Goal: Task Accomplishment & Management: Complete application form

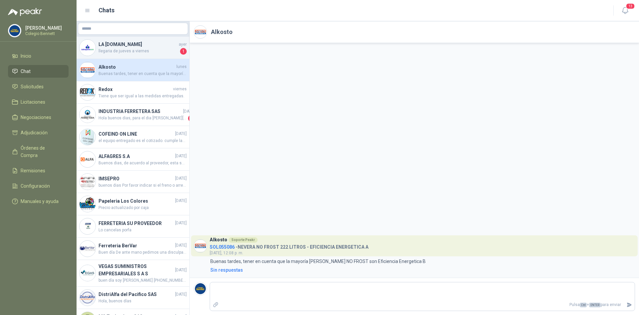
click at [108, 47] on h4 "LA [DOMAIN_NAME]" at bounding box center [138, 44] width 79 height 7
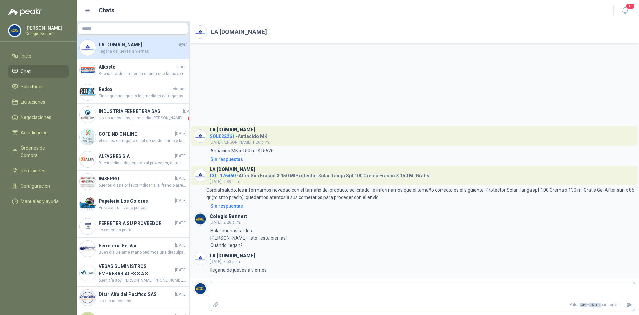
click at [227, 288] on textarea at bounding box center [422, 290] width 425 height 15
type textarea "*"
type textarea "**"
type textarea "***"
type textarea "****"
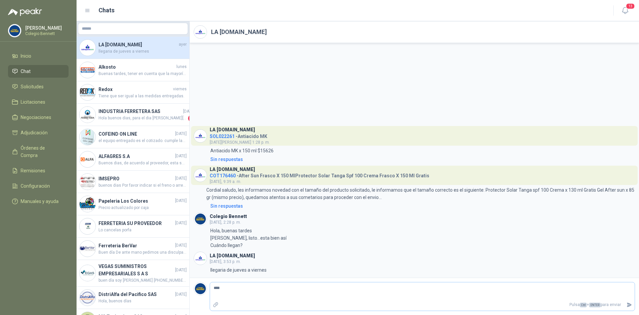
type textarea "*****"
type textarea "******"
type textarea "*******"
type textarea "********"
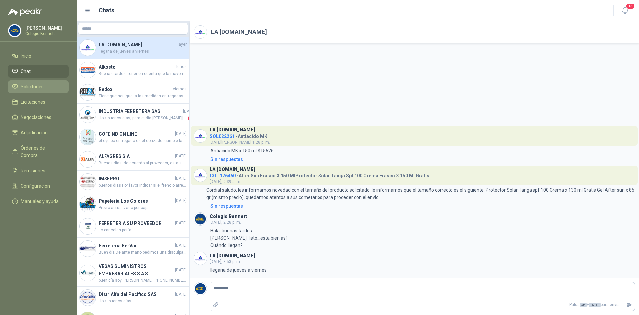
click at [37, 83] on link "Solicitudes" at bounding box center [38, 86] width 61 height 13
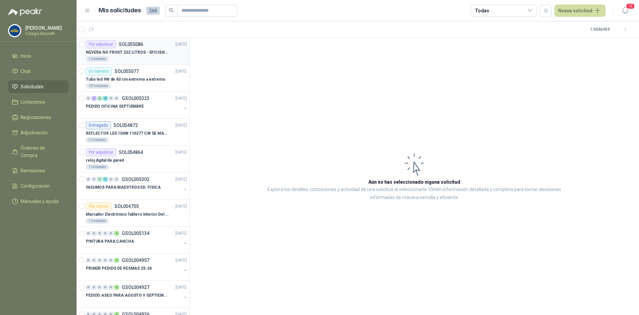
click at [118, 49] on p "NEVERA NO FROST 222 LITROS - EFICIENCIA ENERGETICA A" at bounding box center [127, 52] width 83 height 6
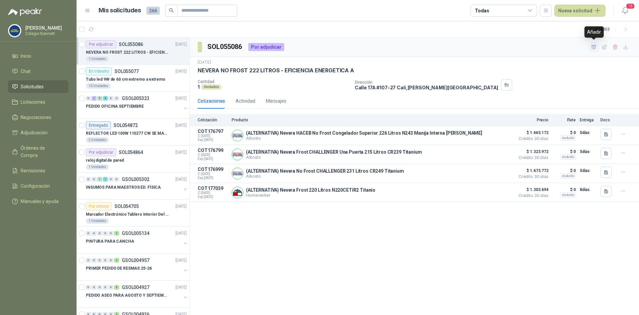
click at [596, 47] on icon "button" at bounding box center [594, 47] width 5 height 4
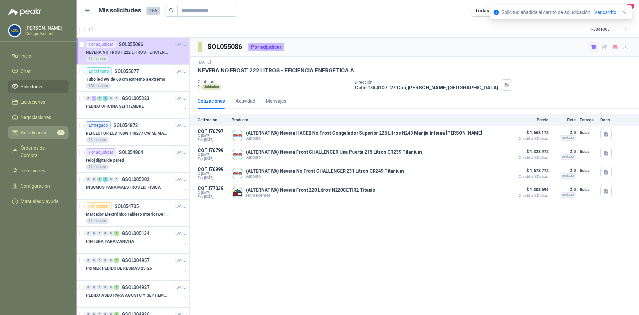
click at [27, 132] on span "Adjudicación" at bounding box center [34, 132] width 27 height 7
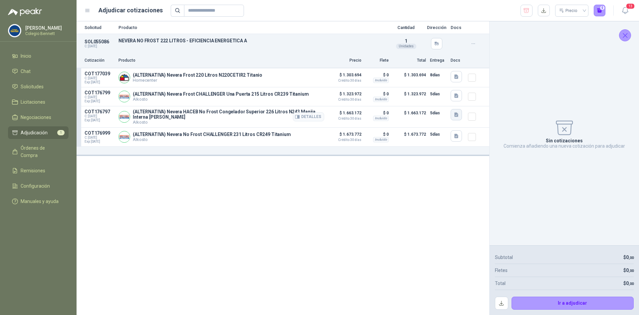
click at [457, 116] on icon "button" at bounding box center [457, 115] width 6 height 6
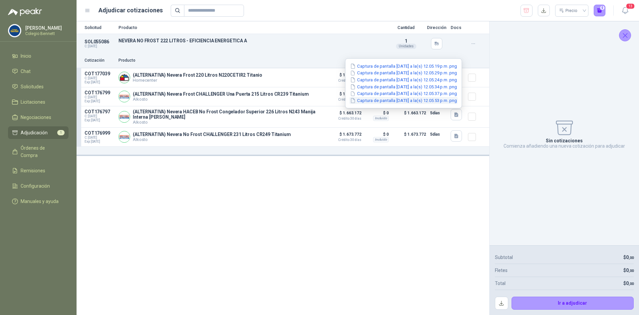
click at [446, 100] on button "Captura de pantalla [DATE] a la(s) 12.05.53 p.m..png" at bounding box center [404, 100] width 108 height 7
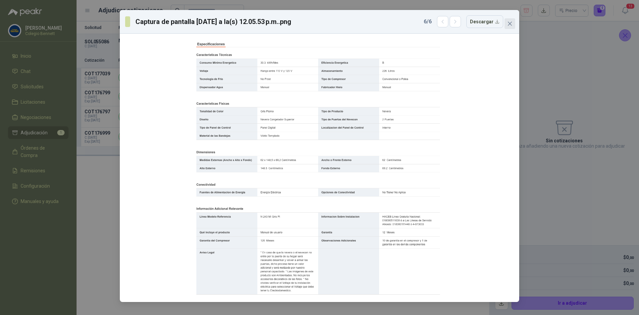
click at [510, 24] on icon "close" at bounding box center [510, 23] width 5 height 5
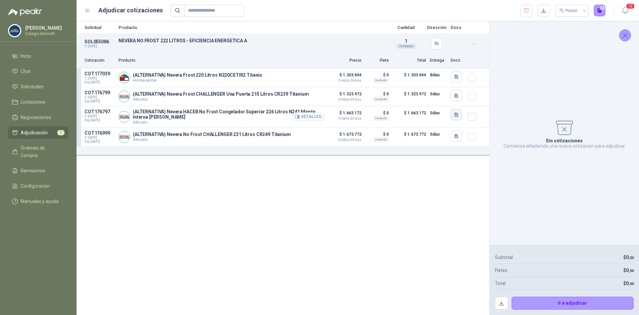
click at [456, 115] on icon "button" at bounding box center [457, 114] width 4 height 4
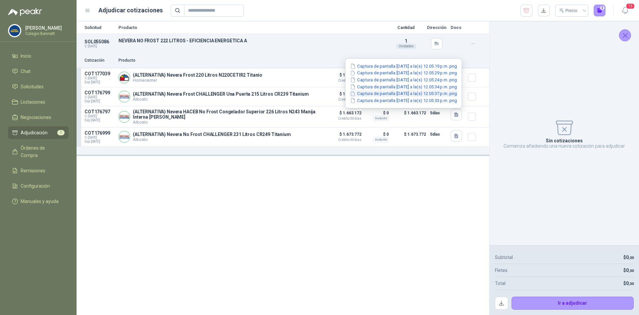
click at [443, 92] on button "Captura de pantalla [DATE] a la(s) 12.05.37 p.m..png" at bounding box center [404, 93] width 108 height 7
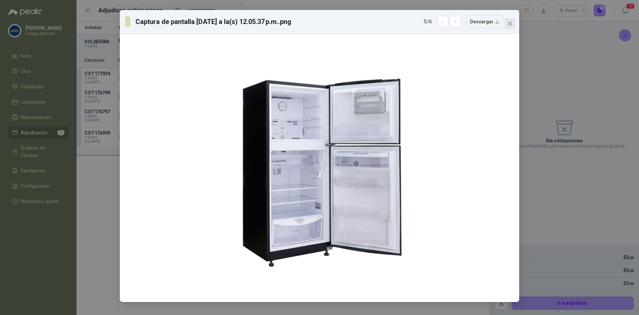
click at [513, 22] on span "Close" at bounding box center [510, 23] width 11 height 5
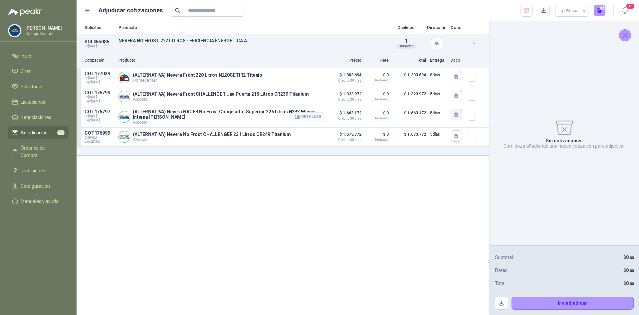
click at [456, 113] on icon "button" at bounding box center [457, 114] width 4 height 4
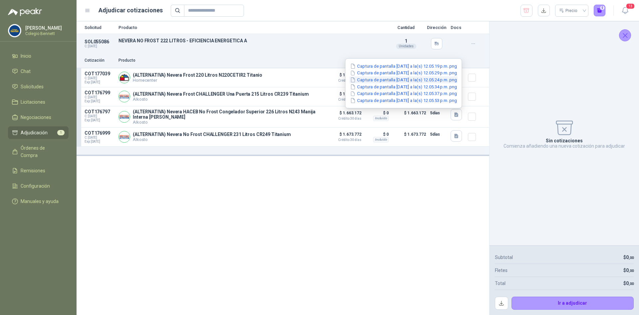
click at [438, 79] on button "Captura de pantalla [DATE] a la(s) 12.05.24 p.m..png" at bounding box center [404, 79] width 108 height 7
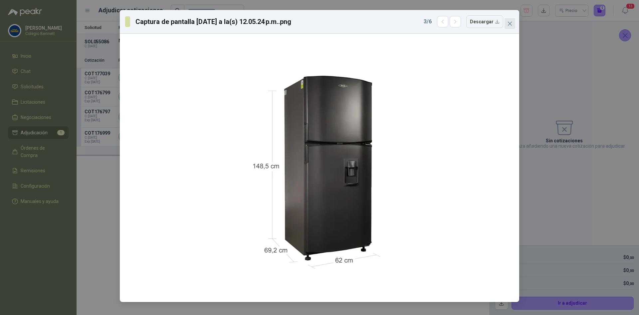
click at [512, 21] on icon "close" at bounding box center [510, 23] width 5 height 5
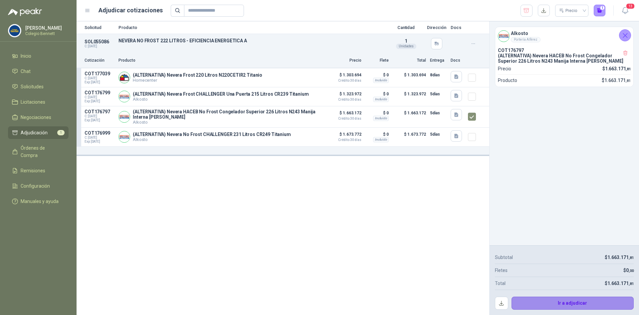
click at [572, 299] on button "Ir a adjudicar" at bounding box center [573, 302] width 123 height 13
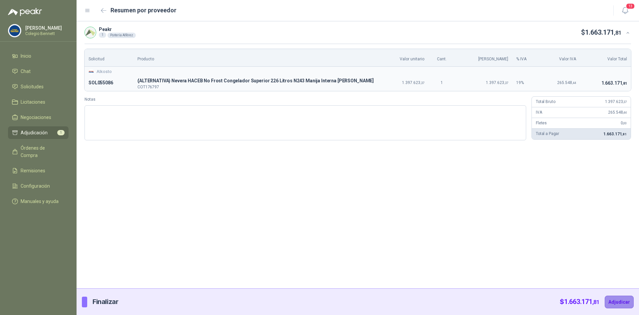
click at [622, 299] on button "Adjudicar" at bounding box center [619, 301] width 29 height 13
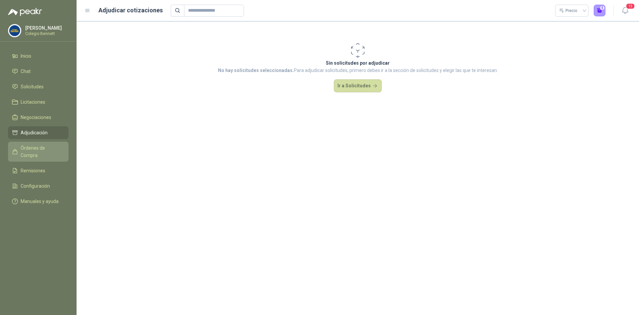
click at [35, 149] on span "Órdenes de Compra" at bounding box center [42, 151] width 42 height 15
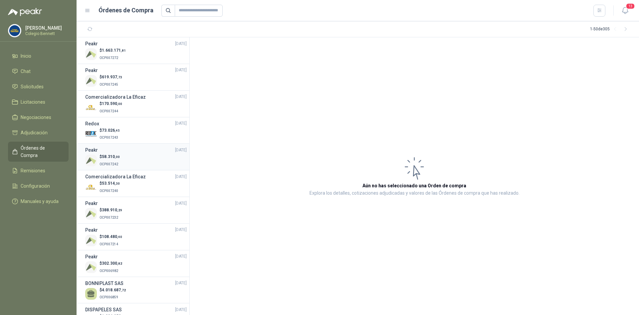
click at [104, 153] on div "Peakr [DATE]" at bounding box center [136, 149] width 102 height 7
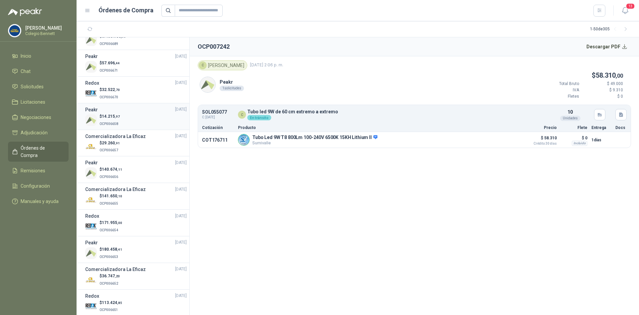
scroll to position [366, 0]
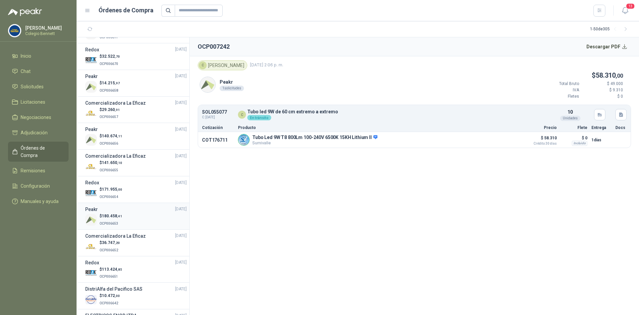
click at [108, 222] on span "OCP006653" at bounding box center [109, 223] width 19 height 4
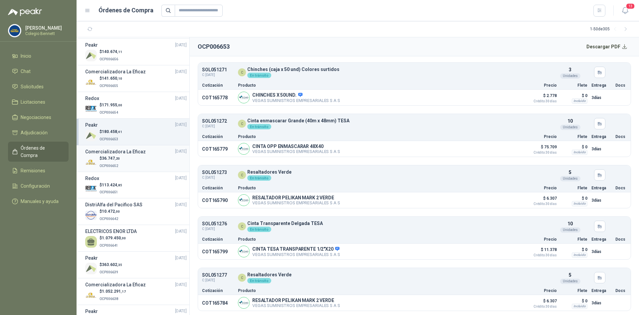
scroll to position [466, 0]
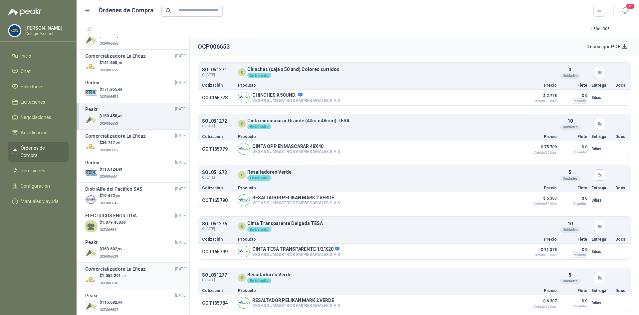
click at [101, 262] on li "Comercializadora La Eficaz [DATE] $ 1.052.291 ,17 OCP006638" at bounding box center [133, 275] width 113 height 27
click at [105, 251] on span "363.602 ,35" at bounding box center [112, 248] width 20 height 5
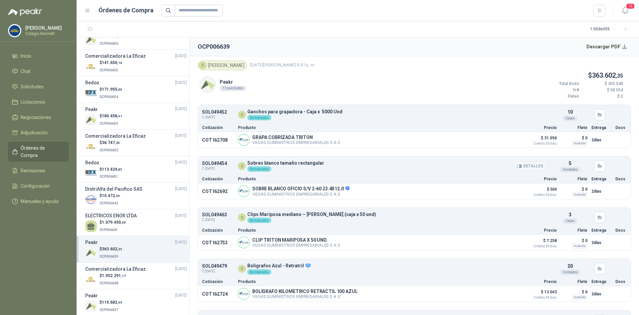
click at [306, 162] on p "Sobres blanco tamaño rectangular" at bounding box center [285, 163] width 77 height 5
copy p "Sobres blanco tamaño rectangular"
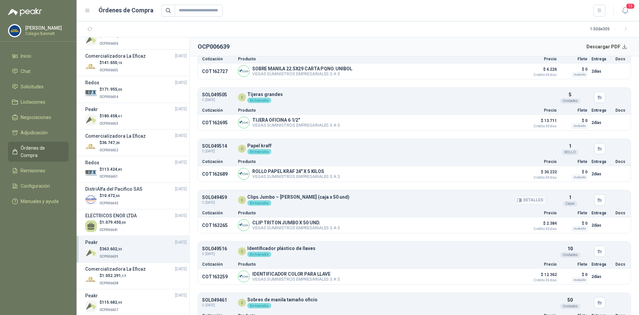
scroll to position [658, 0]
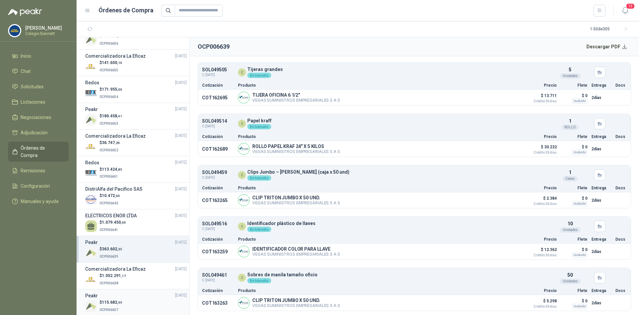
click at [116, 295] on div "Peakr [DATE]" at bounding box center [136, 295] width 102 height 7
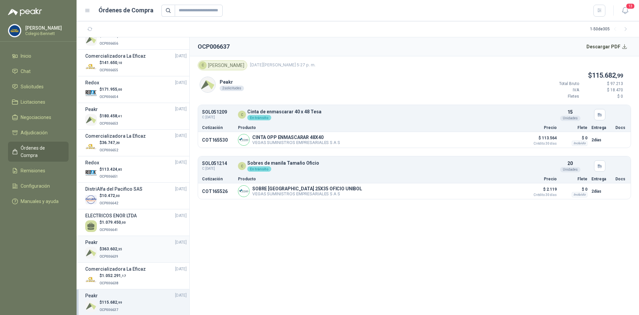
scroll to position [500, 0]
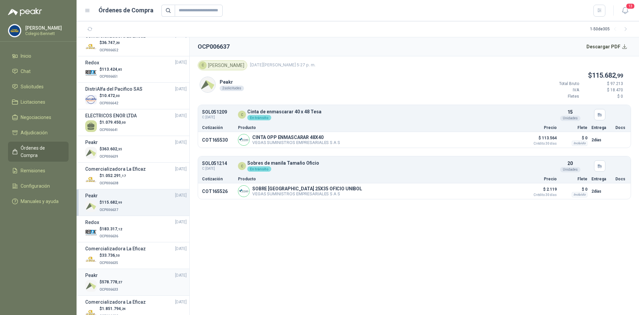
click at [120, 275] on link "Peakr [DATE] $ 578.778 ,27 OCP006633" at bounding box center [136, 281] width 102 height 21
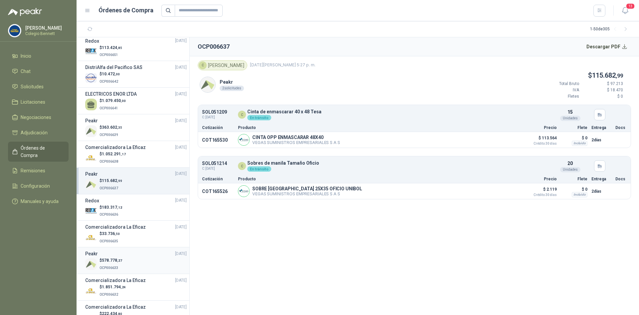
scroll to position [599, 0]
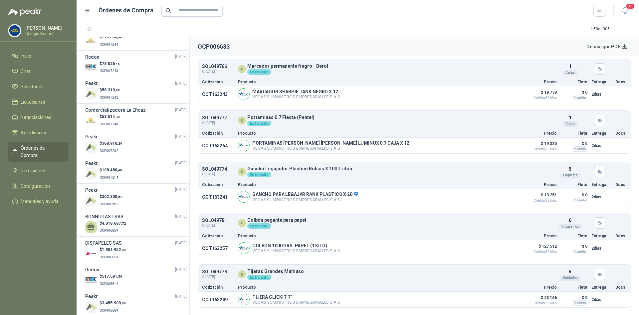
scroll to position [660, 0]
click at [29, 56] on span "Inicio" at bounding box center [26, 55] width 11 height 7
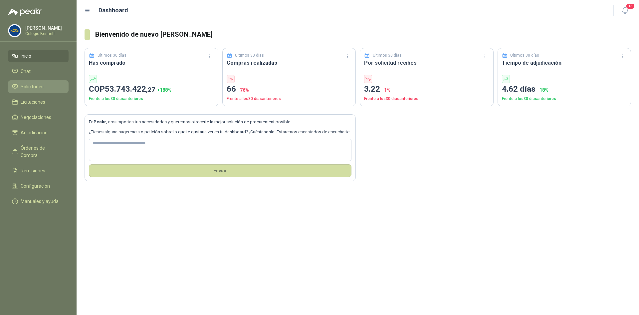
click at [24, 88] on span "Solicitudes" at bounding box center [32, 86] width 23 height 7
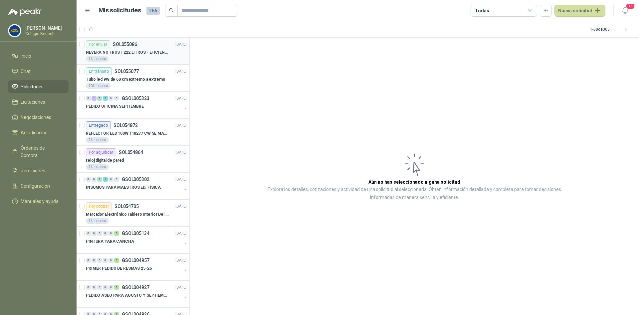
click at [128, 51] on p "NEVERA NO FROST 222 LITROS - EFICIENCIA ENERGETICA A" at bounding box center [127, 52] width 83 height 6
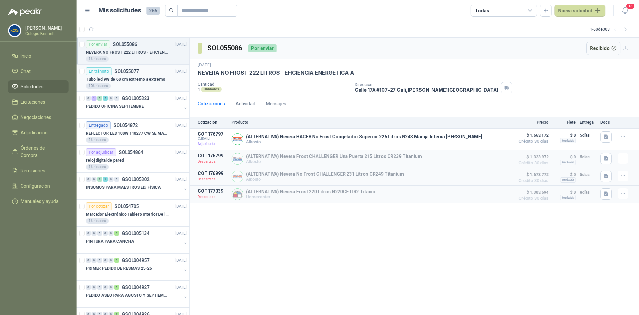
click at [126, 79] on p "Tubo led 9W de 60 cm extremo a extremo" at bounding box center [125, 79] width 79 height 6
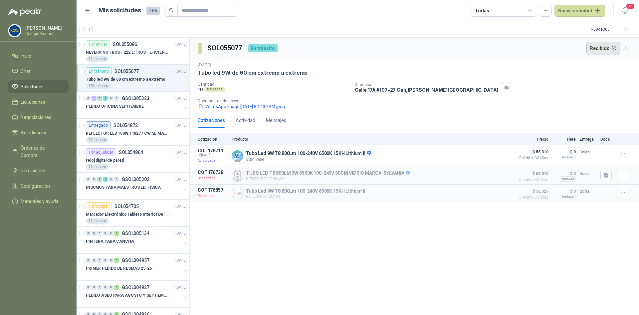
click at [605, 46] on button "Recibido" at bounding box center [604, 48] width 34 height 13
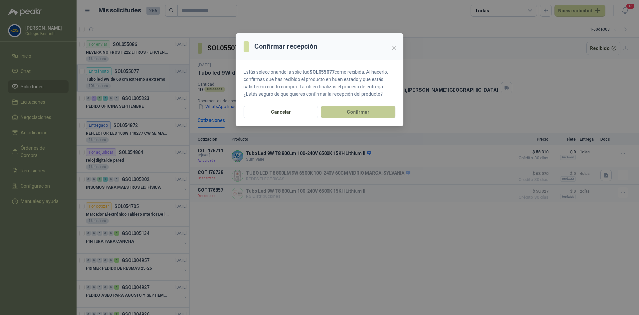
click at [370, 109] on button "Confirmar" at bounding box center [358, 112] width 75 height 13
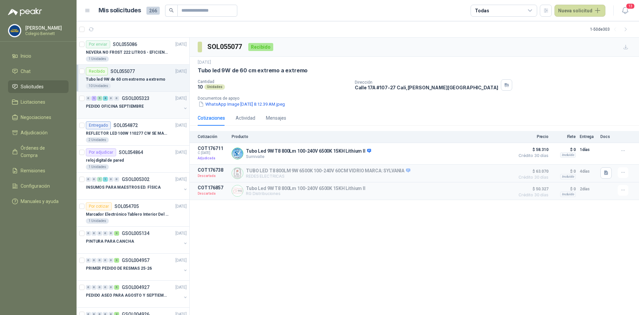
click at [102, 108] on p "PEDIDO OFICINA SEPTIEMBRE" at bounding box center [115, 106] width 58 height 6
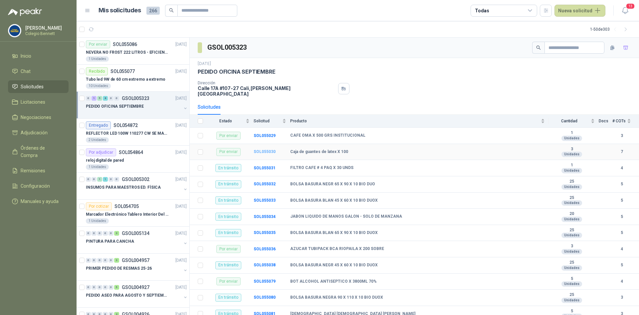
click at [265, 149] on b "SOL055030" at bounding box center [265, 151] width 22 height 5
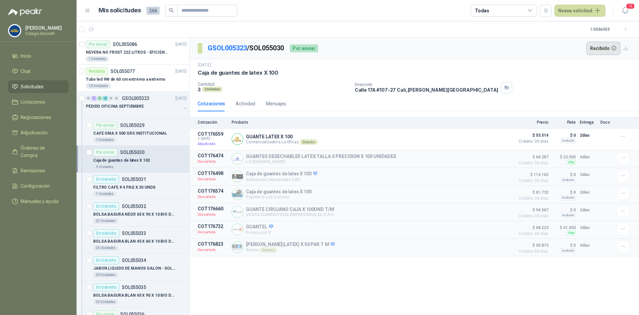
click at [601, 46] on button "Recibido" at bounding box center [604, 48] width 34 height 13
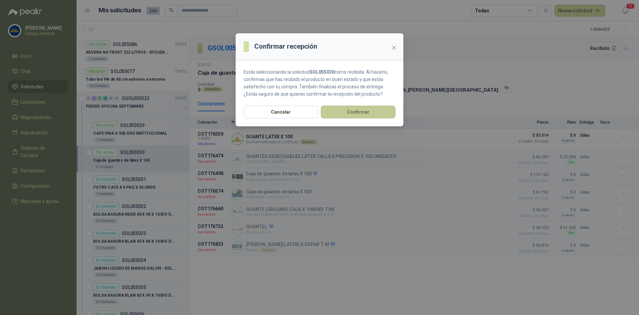
click at [384, 107] on button "Confirmar" at bounding box center [358, 112] width 75 height 13
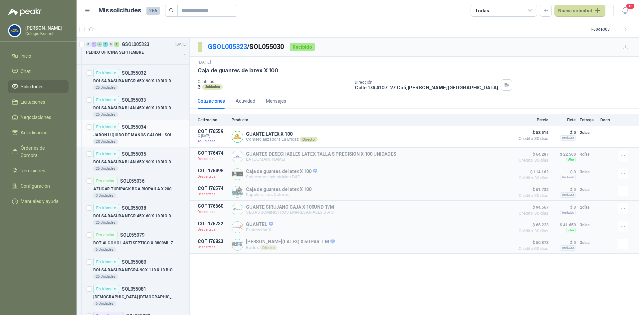
scroll to position [167, 0]
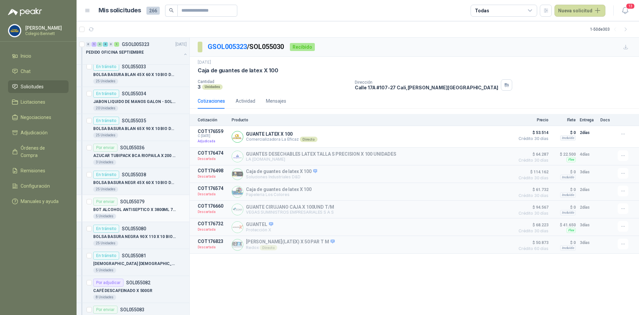
click at [131, 209] on p "BOT ALCOHOL ANTISEPTICO X 3800ML 70%" at bounding box center [134, 209] width 83 height 6
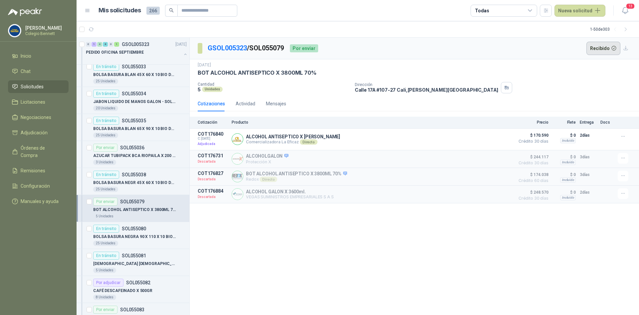
click at [600, 49] on button "Recibido" at bounding box center [604, 48] width 34 height 13
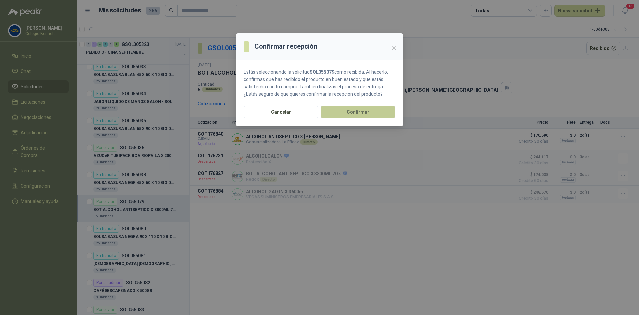
click at [363, 110] on button "Confirmar" at bounding box center [358, 112] width 75 height 13
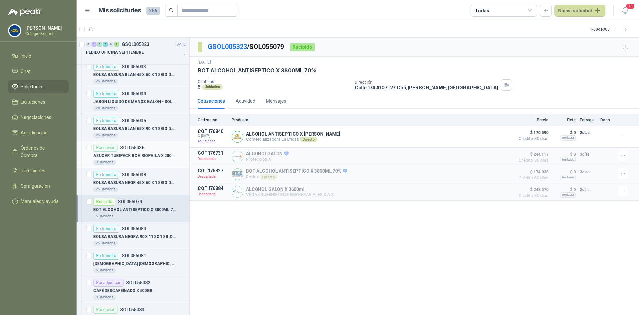
scroll to position [200, 0]
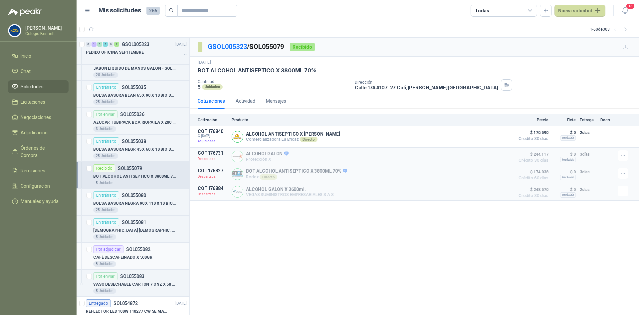
click at [136, 255] on p "CAFÉ DESCAFEINADO X 500GR" at bounding box center [122, 257] width 59 height 6
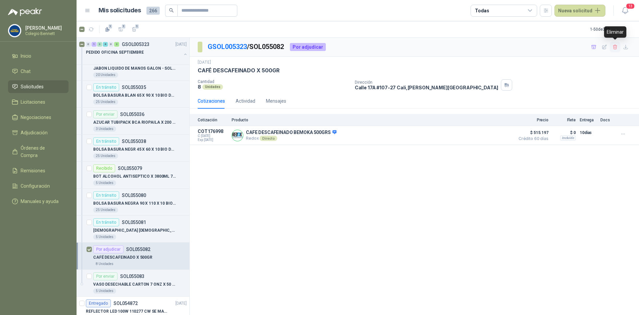
click at [617, 48] on icon "button" at bounding box center [616, 47] width 6 height 6
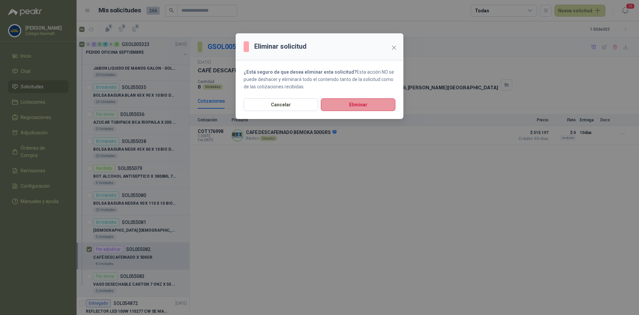
click at [351, 101] on button "Eliminar" at bounding box center [358, 104] width 75 height 13
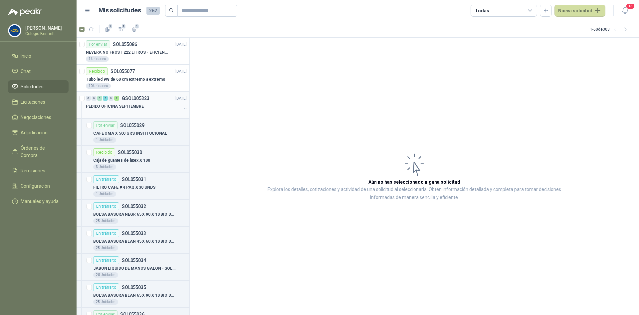
click at [183, 107] on button "button" at bounding box center [185, 108] width 5 height 5
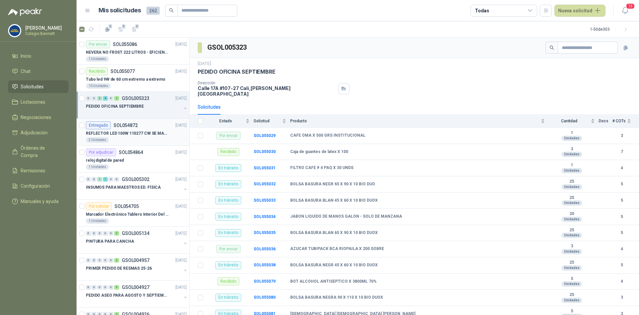
click at [155, 134] on p "REFLECTOR LED 100W 110277 CW SE MARCA: PILA BY PHILIPS" at bounding box center [127, 133] width 83 height 6
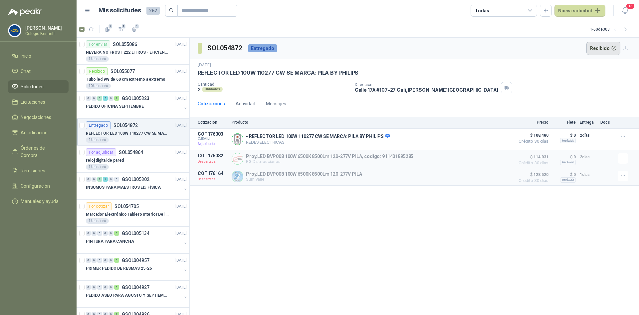
click at [597, 47] on button "Recibido" at bounding box center [604, 48] width 34 height 13
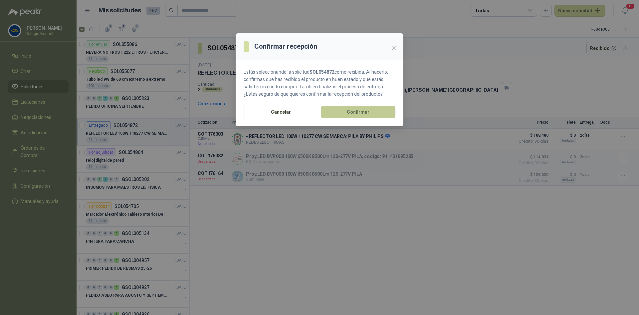
click at [376, 111] on button "Confirmar" at bounding box center [358, 112] width 75 height 13
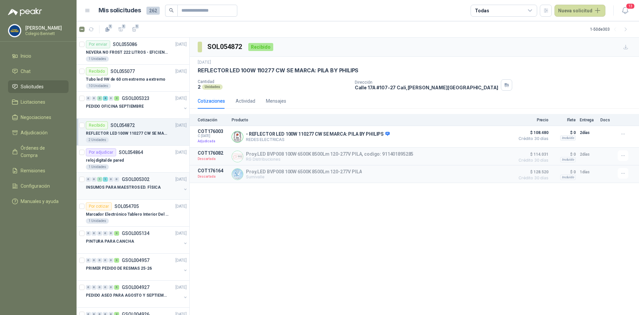
click at [138, 188] on p "INSUMOS PARA MAESTROS ED. FÍSICA" at bounding box center [123, 187] width 75 height 6
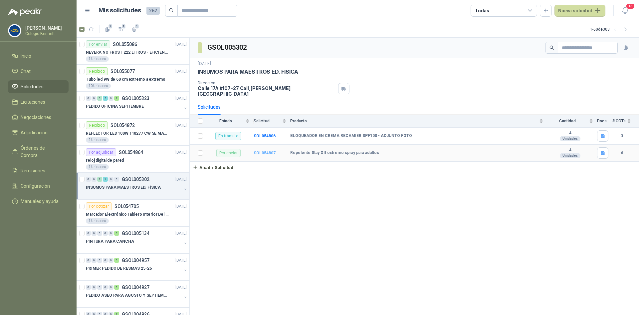
click at [264, 151] on b "SOL054807" at bounding box center [265, 153] width 22 height 5
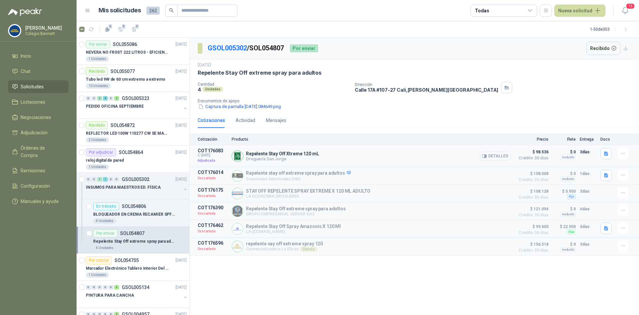
click at [506, 157] on button "Detalles" at bounding box center [495, 156] width 31 height 9
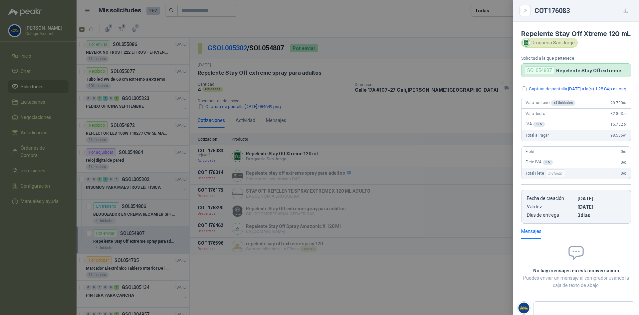
scroll to position [29, 0]
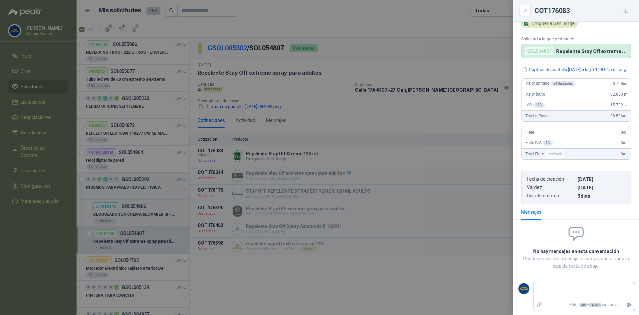
click at [550, 291] on textarea at bounding box center [584, 290] width 101 height 15
type textarea "*"
type textarea "**"
type textarea "***"
type textarea "****"
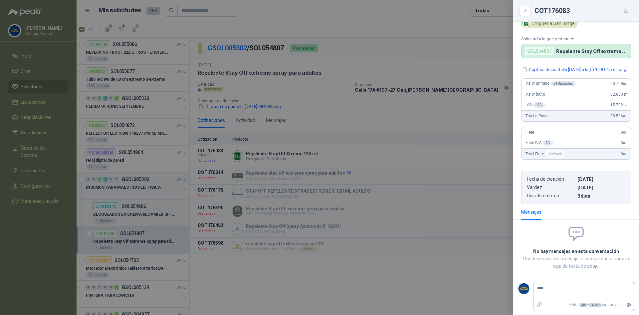
type textarea "***"
type textarea "****"
type textarea "*****"
type textarea "*******"
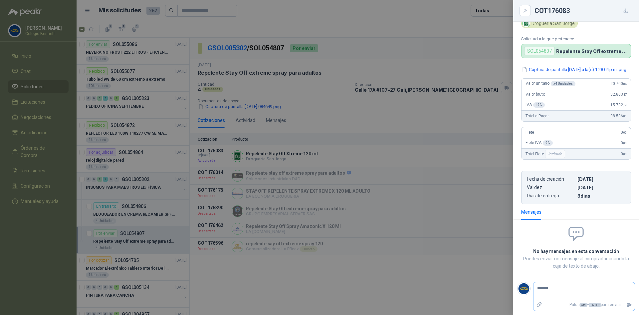
type textarea "********"
type textarea "*********"
type textarea "**********"
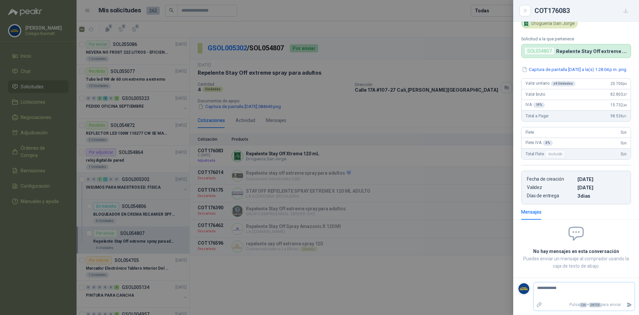
type textarea "**********"
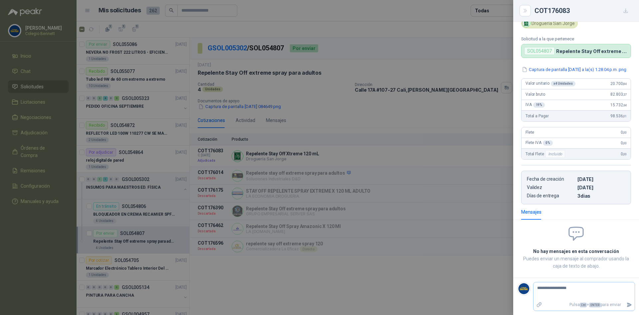
type textarea "**********"
click at [627, 307] on icon "Enviar" at bounding box center [629, 304] width 5 height 4
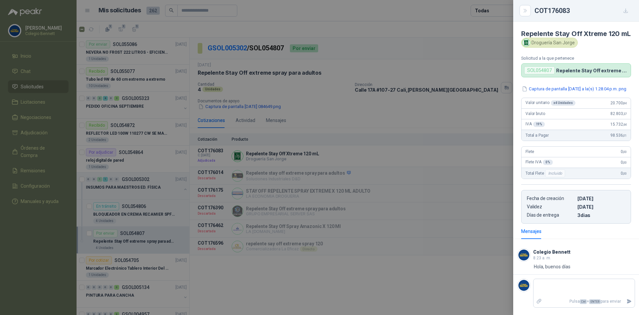
click at [379, 27] on div at bounding box center [319, 157] width 639 height 315
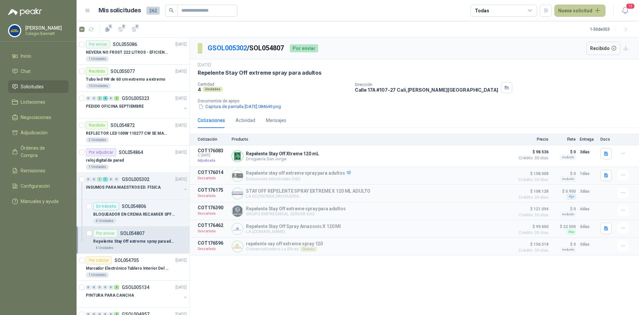
click at [576, 9] on button "Nueva solicitud" at bounding box center [580, 11] width 51 height 12
click at [573, 37] on link "Solicitud grupal" at bounding box center [588, 38] width 57 height 12
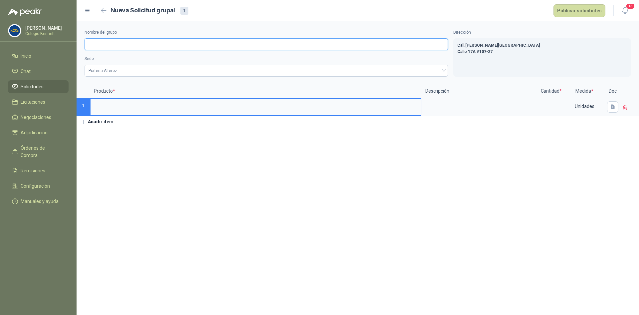
click at [108, 45] on input "Nombre del grupo" at bounding box center [267, 44] width 364 height 12
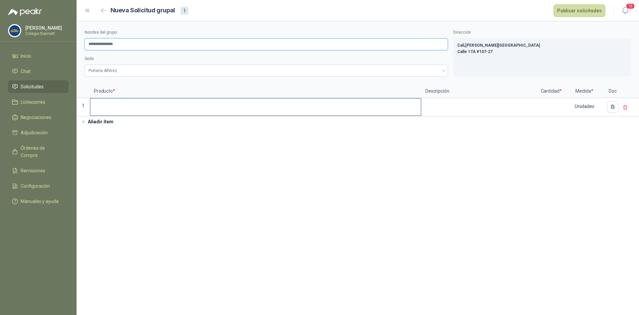
type input "**********"
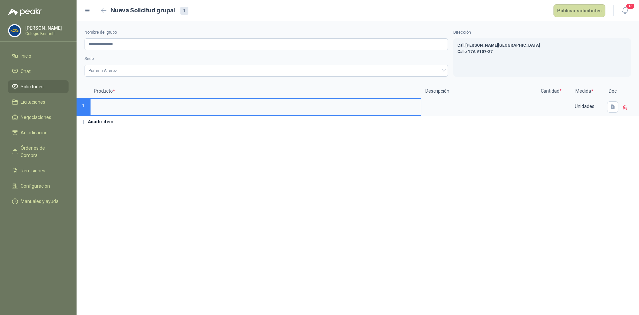
click at [119, 107] on input at bounding box center [256, 105] width 330 height 13
type input "**********"
click at [556, 107] on input at bounding box center [551, 105] width 25 height 13
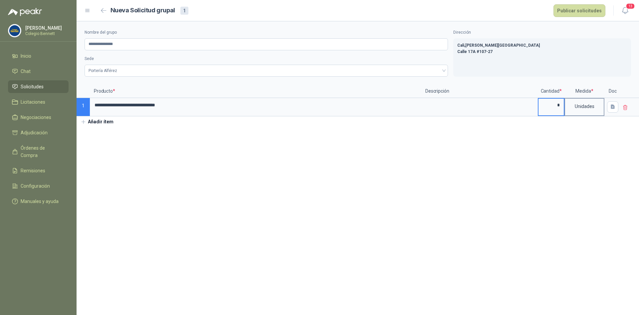
type input "*"
click at [574, 108] on div "Unidades" at bounding box center [584, 106] width 39 height 15
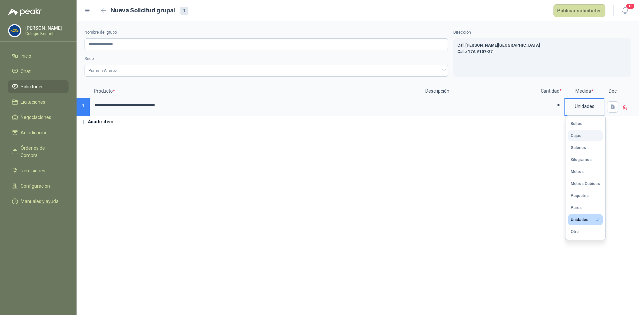
click at [574, 135] on div "Cajas" at bounding box center [576, 135] width 11 height 5
click at [93, 124] on button "Añadir ítem" at bounding box center [97, 121] width 41 height 11
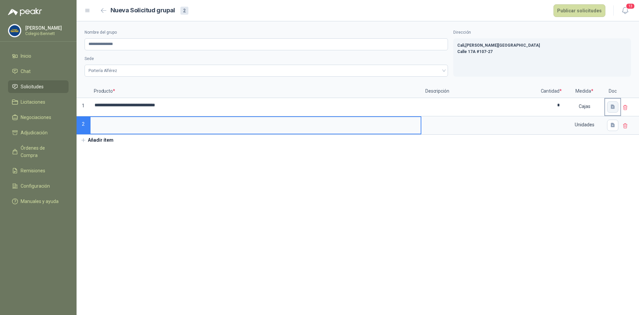
click at [610, 110] on icon "button" at bounding box center [613, 107] width 6 height 6
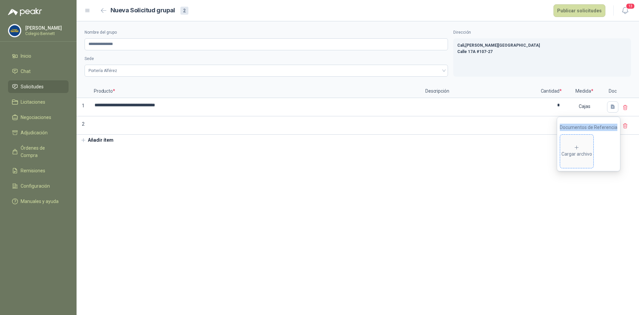
click at [583, 144] on span "Cargar archivo" at bounding box center [576, 151] width 33 height 33
click at [108, 122] on input at bounding box center [256, 123] width 330 height 13
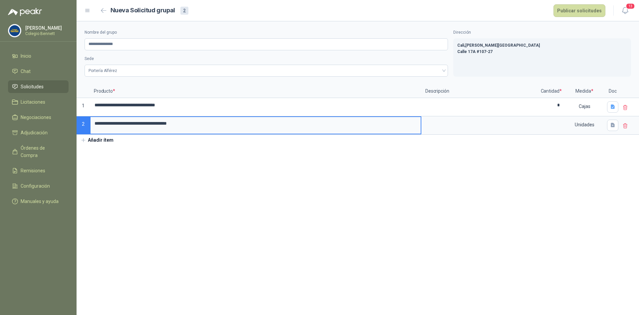
click at [95, 123] on input "**********" at bounding box center [256, 123] width 330 height 13
type input "**********"
click at [612, 124] on icon "button" at bounding box center [613, 125] width 4 height 4
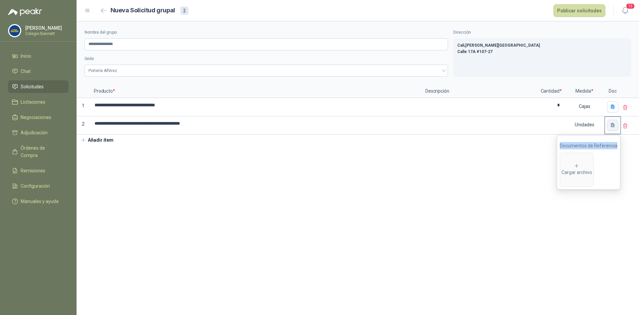
click at [615, 125] on icon "button" at bounding box center [613, 125] width 6 height 6
click at [609, 123] on button "button" at bounding box center [612, 125] width 11 height 11
click at [579, 161] on span "Cargar archivo" at bounding box center [576, 169] width 33 height 33
click at [109, 142] on button "Añadir ítem" at bounding box center [97, 140] width 41 height 11
click at [614, 143] on icon "button" at bounding box center [613, 143] width 4 height 4
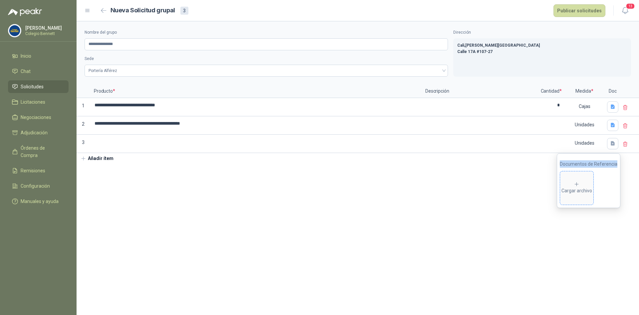
click at [575, 181] on div "Cargar archivo" at bounding box center [577, 187] width 31 height 13
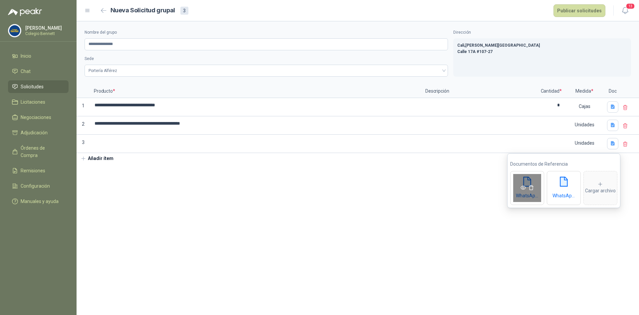
click at [522, 185] on icon "eye" at bounding box center [523, 187] width 5 height 5
click at [558, 186] on icon "eye" at bounding box center [559, 187] width 5 height 4
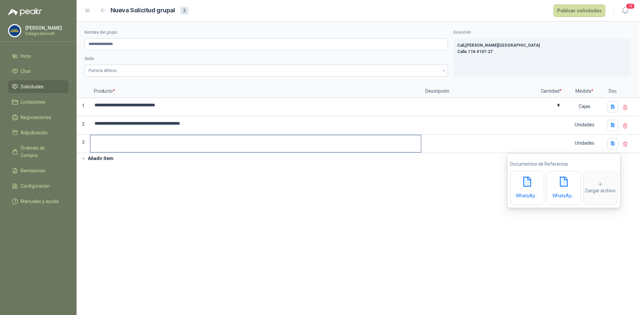
click at [115, 140] on input at bounding box center [256, 141] width 330 height 13
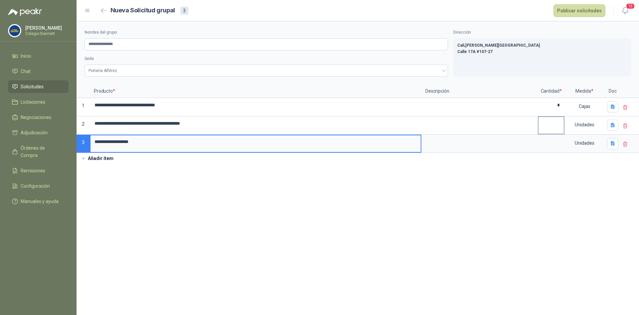
type input "**********"
click at [562, 126] on input at bounding box center [551, 123] width 25 height 13
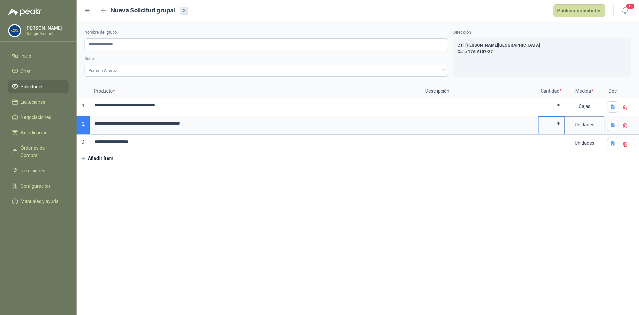
type input "*"
click at [578, 126] on div "Unidades" at bounding box center [584, 124] width 39 height 15
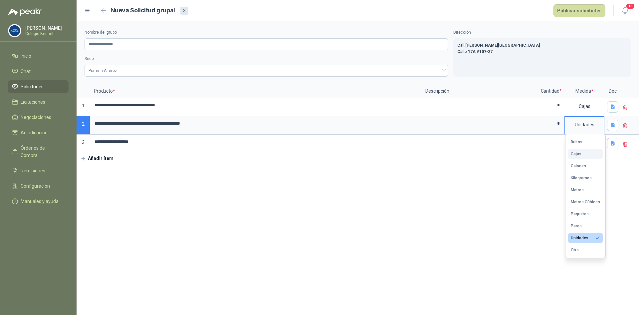
click at [585, 152] on button "Cajas" at bounding box center [585, 154] width 35 height 11
click at [556, 142] on input at bounding box center [551, 141] width 25 height 13
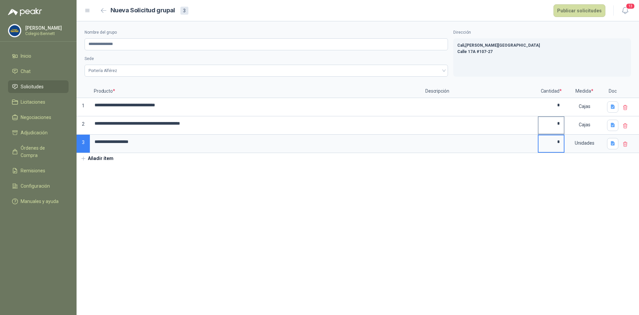
type input "*"
click at [562, 125] on input "*" at bounding box center [551, 123] width 25 height 13
type input "*"
click at [556, 106] on input "*" at bounding box center [551, 105] width 25 height 13
click at [538, 242] on section "**********" at bounding box center [358, 167] width 563 height 293
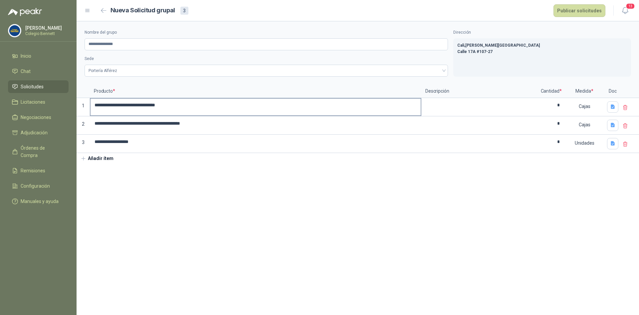
click at [144, 105] on input "**********" at bounding box center [256, 105] width 330 height 13
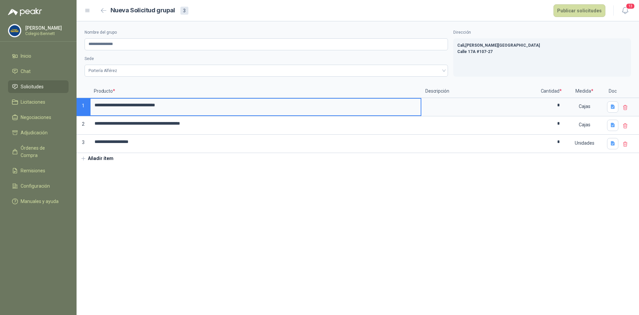
click at [144, 105] on input "**********" at bounding box center [256, 105] width 330 height 13
drag, startPoint x: 558, startPoint y: 107, endPoint x: 572, endPoint y: 78, distance: 32.2
click at [558, 107] on input "*" at bounding box center [551, 105] width 25 height 13
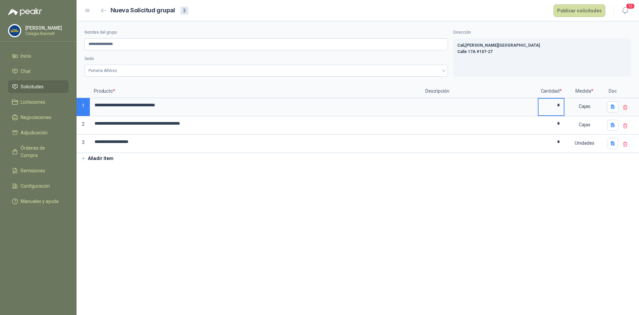
type input "*"
click at [488, 212] on section "**********" at bounding box center [358, 167] width 563 height 293
click at [143, 41] on input "**********" at bounding box center [267, 44] width 364 height 12
click at [141, 186] on section "**********" at bounding box center [358, 167] width 563 height 293
click at [578, 8] on button "Publicar solicitudes" at bounding box center [580, 10] width 52 height 13
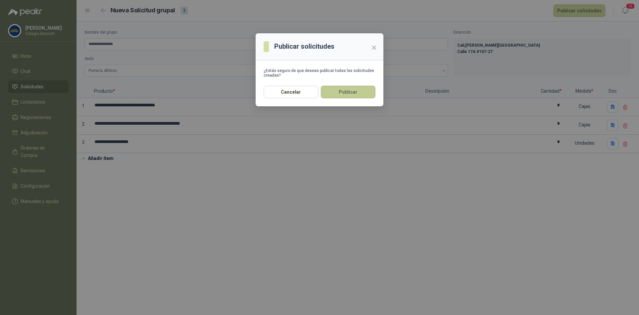
click at [351, 89] on button "Publicar" at bounding box center [348, 92] width 55 height 13
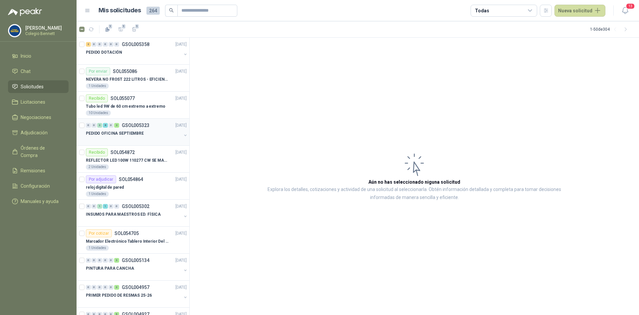
click at [138, 137] on div at bounding box center [134, 139] width 96 height 5
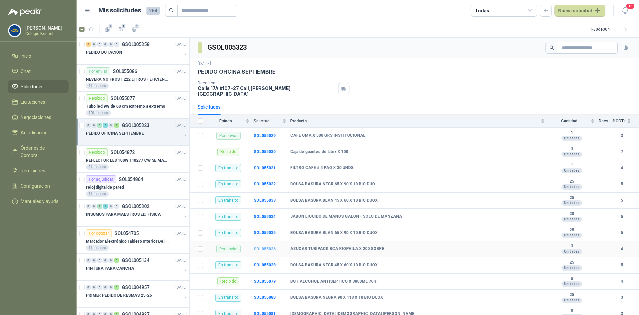
click at [259, 246] on b "SOL055036" at bounding box center [265, 248] width 22 height 5
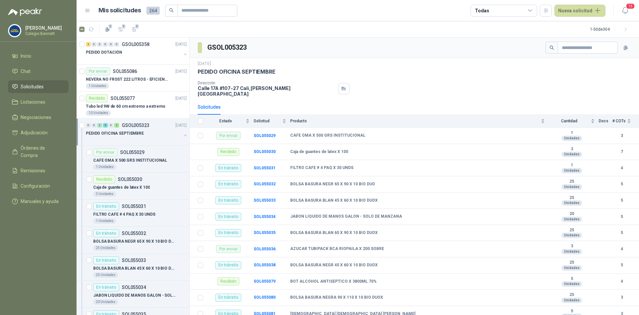
click at [176, 133] on div "PEDIDO OFICINA SEPTIEMBRE" at bounding box center [137, 135] width 102 height 13
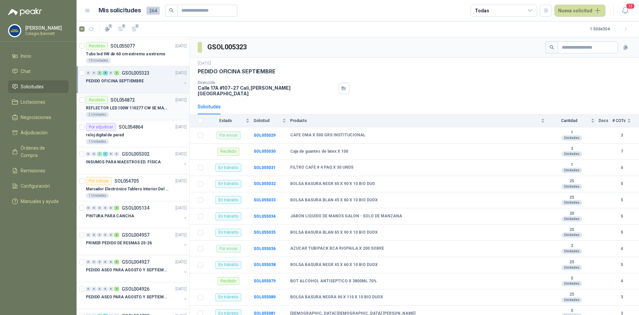
scroll to position [67, 0]
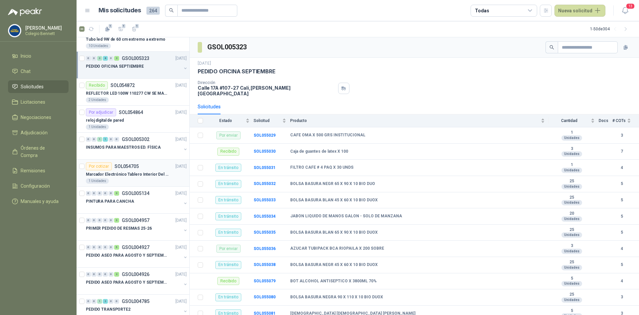
click at [130, 167] on p "SOL054705" at bounding box center [127, 166] width 24 height 5
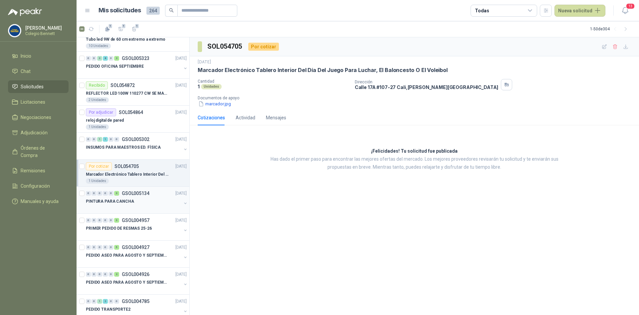
click at [139, 201] on div "PINTURA PARA CANCHA" at bounding box center [134, 201] width 96 height 8
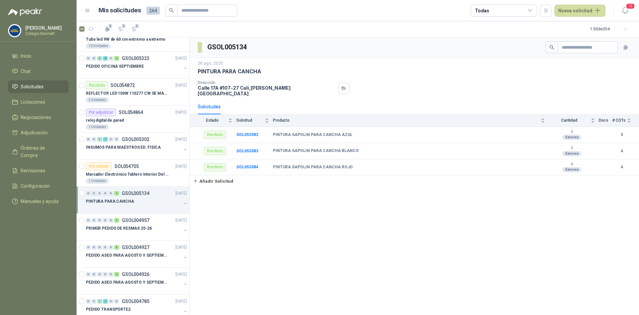
click at [135, 200] on div "PINTURA PARA CANCHA" at bounding box center [134, 201] width 96 height 8
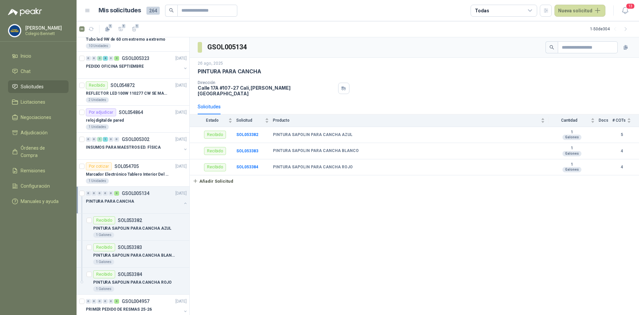
click at [135, 200] on div "PINTURA PARA CANCHA" at bounding box center [134, 201] width 96 height 8
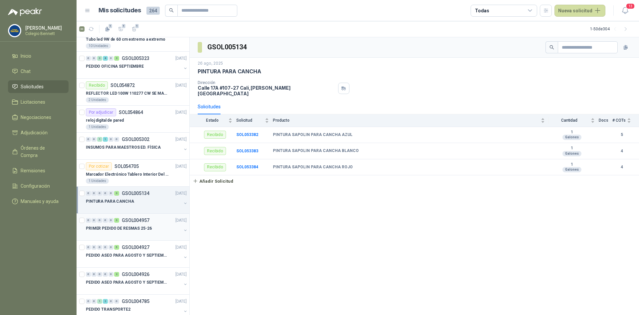
click at [132, 230] on p "PRIMER PEDIDO DE RESMAS 25-26" at bounding box center [119, 228] width 66 height 6
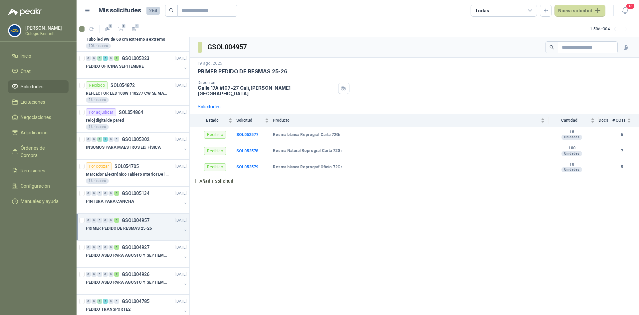
click at [132, 230] on p "PRIMER PEDIDO DE RESMAS 25-26" at bounding box center [119, 228] width 66 height 6
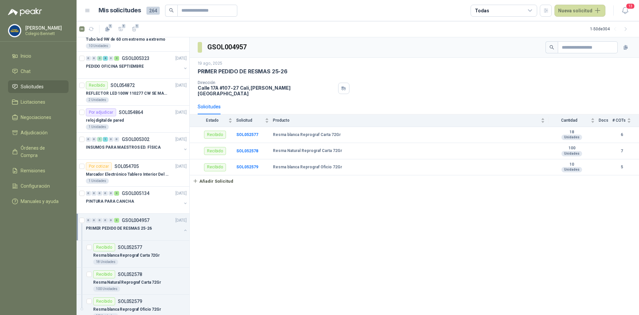
click at [132, 230] on p "PRIMER PEDIDO DE RESMAS 25-26" at bounding box center [119, 228] width 66 height 6
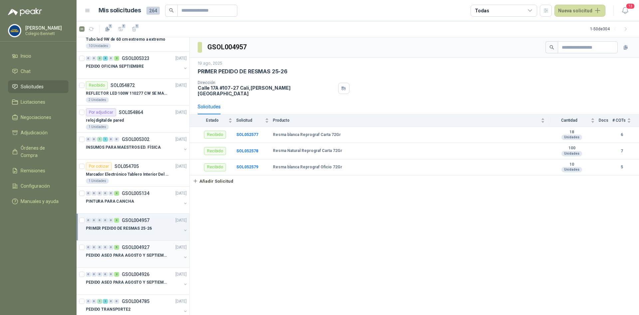
click at [131, 247] on p "GSOL004927" at bounding box center [136, 247] width 28 height 5
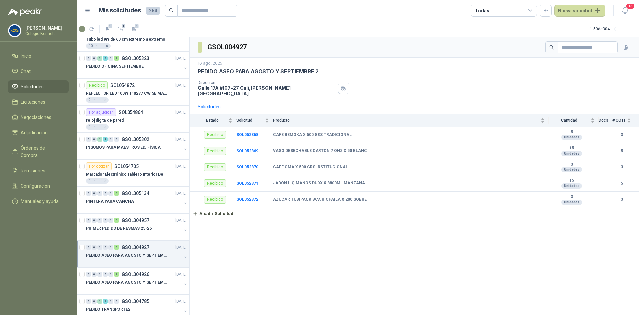
click at [131, 247] on p "GSOL004927" at bounding box center [136, 247] width 28 height 5
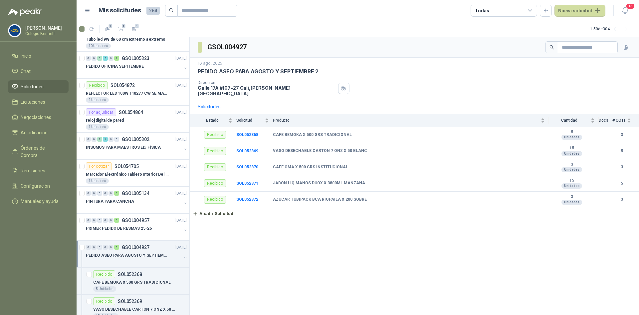
scroll to position [100, 0]
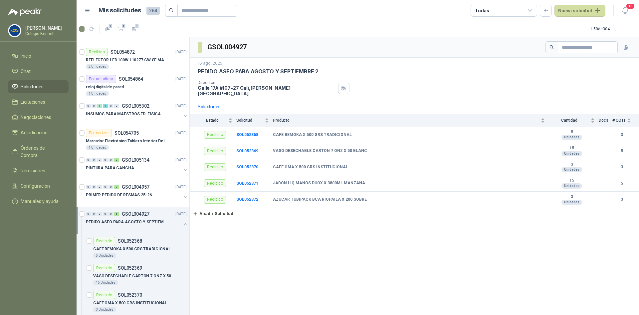
click at [168, 219] on p "PEDIDO ASEO PARA AGOSTO Y SEPTIEMBRE 2" at bounding box center [127, 222] width 83 height 6
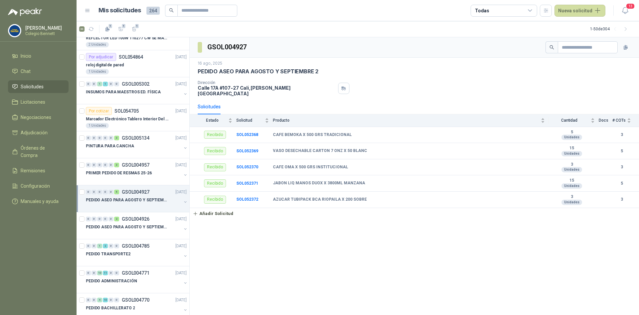
scroll to position [133, 0]
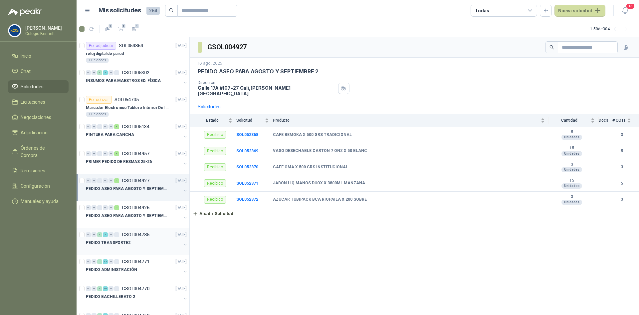
click at [137, 236] on p "GSOL004785" at bounding box center [136, 234] width 28 height 5
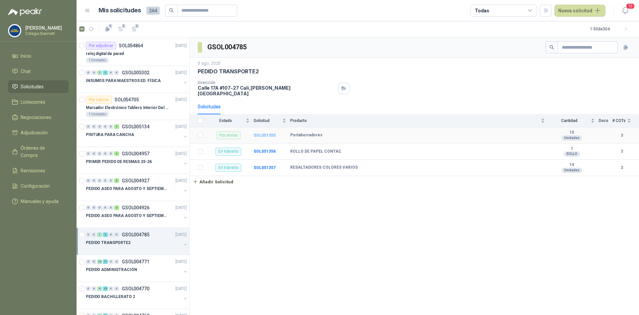
click at [270, 133] on b "SOL051355" at bounding box center [265, 135] width 22 height 5
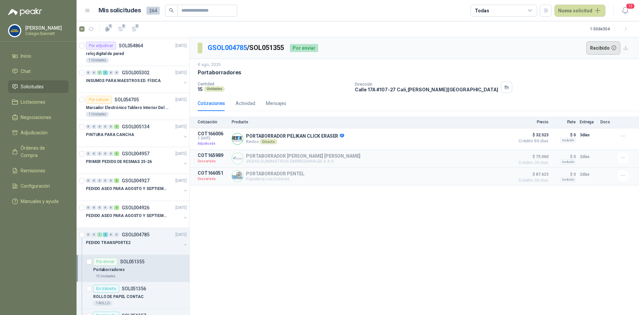
click at [606, 46] on button "Recibido" at bounding box center [604, 47] width 34 height 13
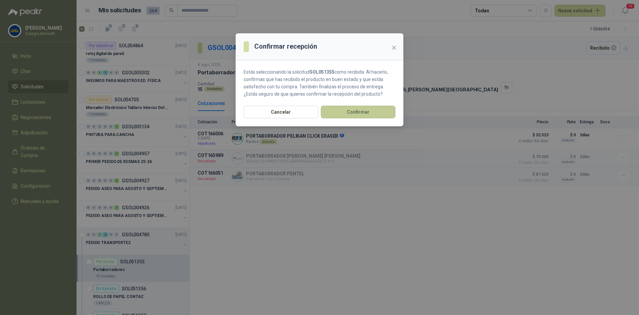
click at [388, 108] on button "Confirmar" at bounding box center [358, 112] width 75 height 13
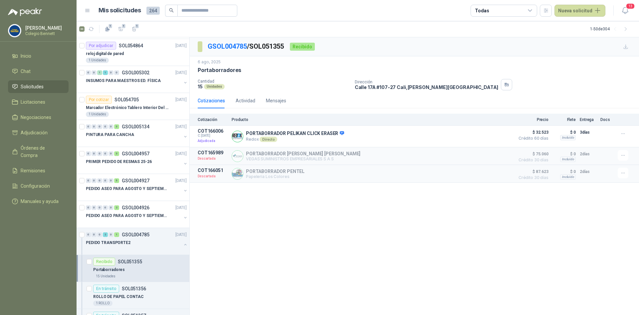
scroll to position [167, 0]
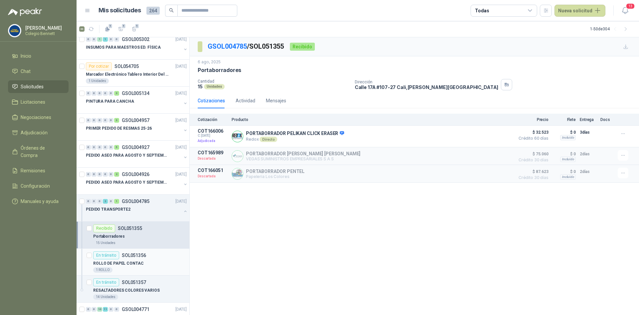
click at [158, 259] on div "ROLLO DE PAPEL CONTAC" at bounding box center [140, 263] width 94 height 8
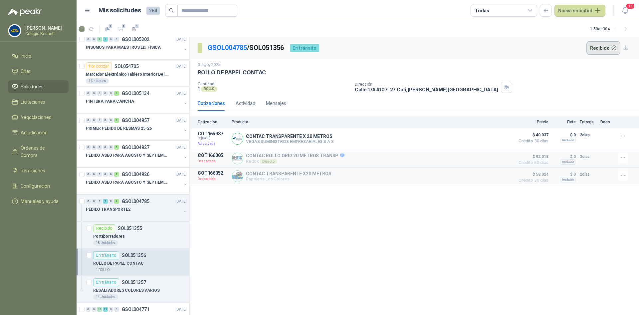
click at [600, 46] on button "Recibido" at bounding box center [604, 47] width 34 height 13
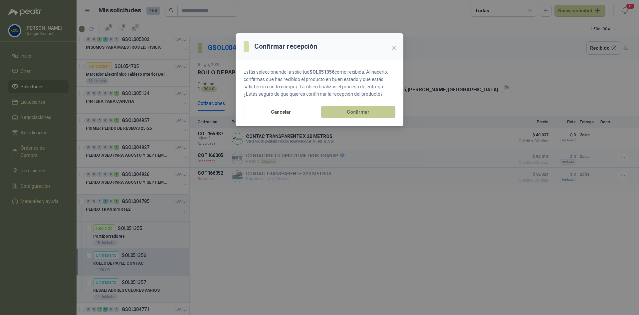
click at [376, 113] on button "Confirmar" at bounding box center [358, 112] width 75 height 13
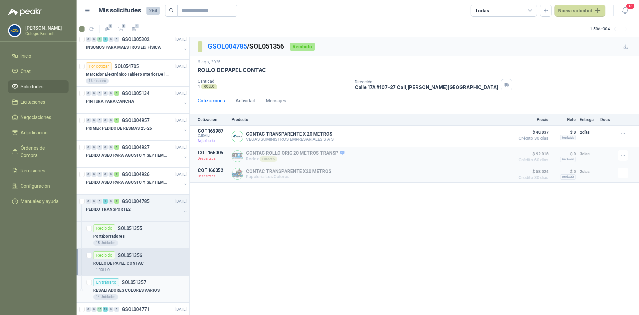
click at [143, 286] on div "RESALTADORES COLORES VARIOS" at bounding box center [140, 290] width 94 height 8
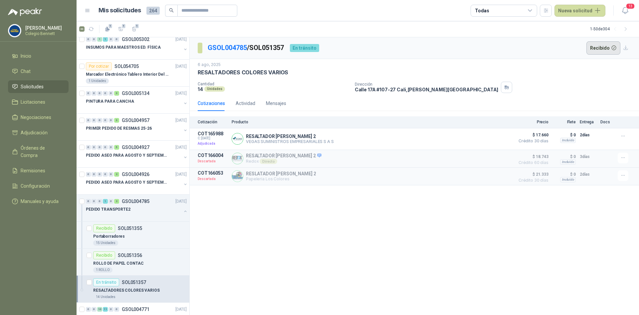
click at [596, 45] on button "Recibido" at bounding box center [604, 47] width 34 height 13
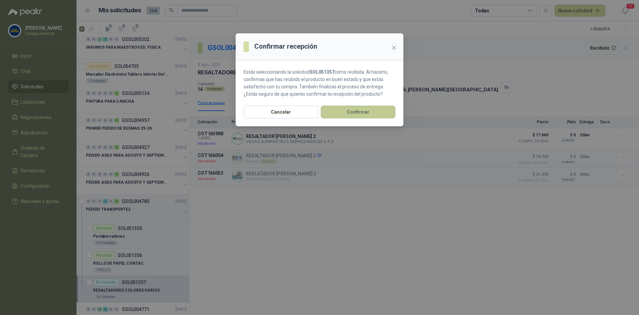
click at [377, 109] on button "Confirmar" at bounding box center [358, 112] width 75 height 13
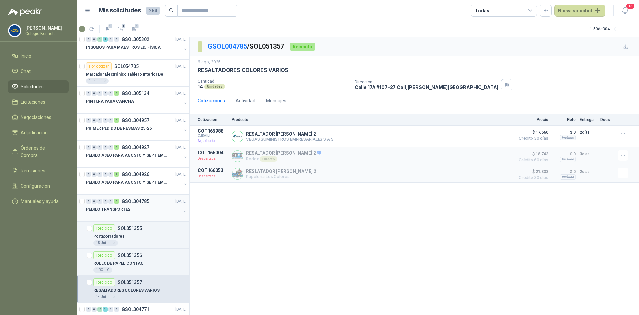
click at [183, 208] on button "button" at bounding box center [185, 210] width 5 height 5
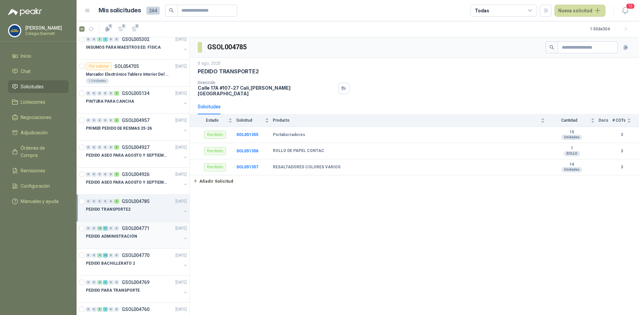
click at [156, 232] on div "PEDIDO ADMINISTRACIÓN" at bounding box center [134, 236] width 96 height 8
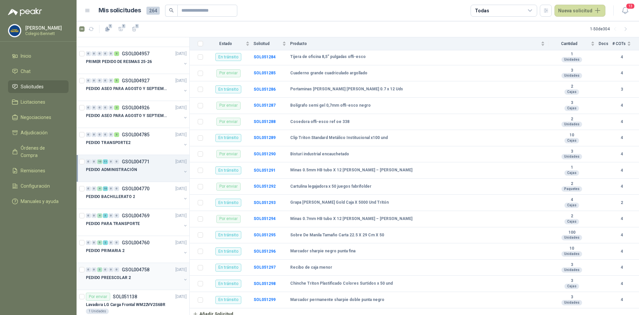
scroll to position [266, 0]
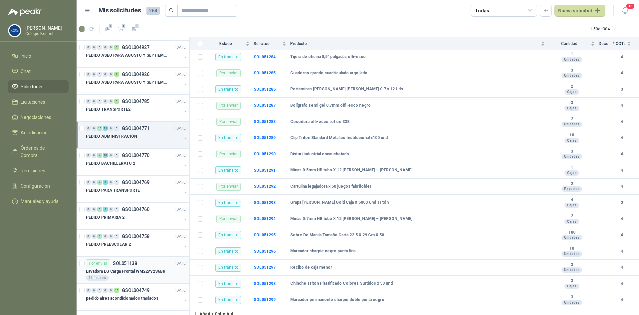
click at [145, 267] on div "Lavadora LG Carga Frontal WM22VV2S6BR" at bounding box center [136, 271] width 101 height 8
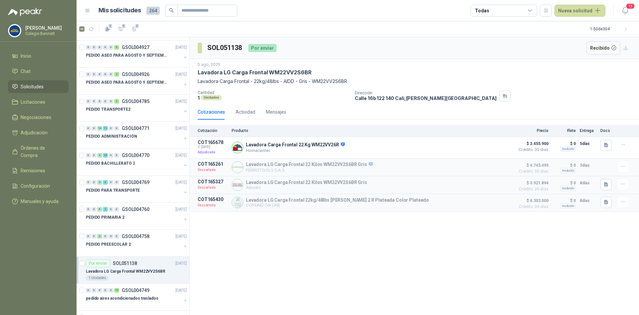
scroll to position [300, 0]
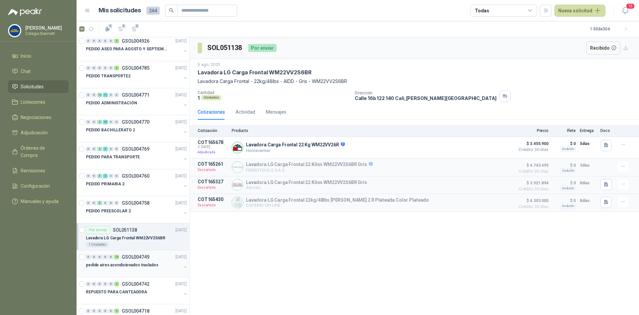
click at [159, 256] on div "0 0 0 0 0 15 GSOL004749 [DATE]" at bounding box center [137, 257] width 102 height 8
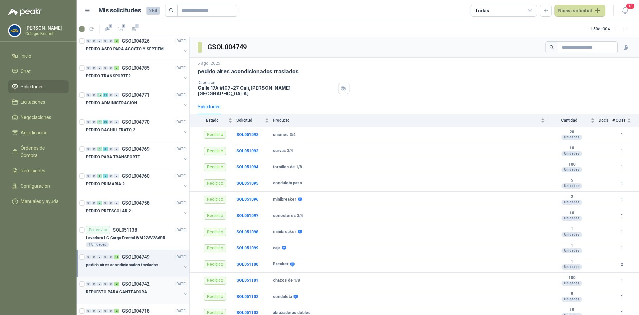
click at [144, 287] on div "0 0 0 0 0 2 GSOL004742 [DATE]" at bounding box center [137, 284] width 102 height 8
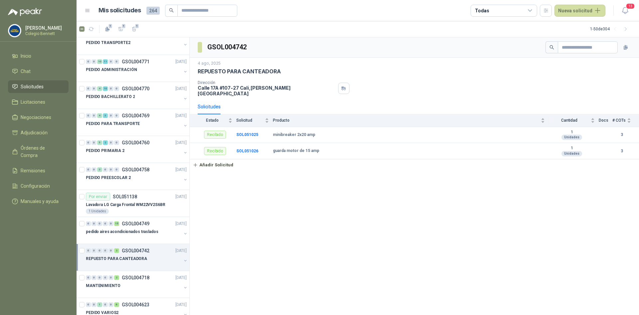
scroll to position [366, 0]
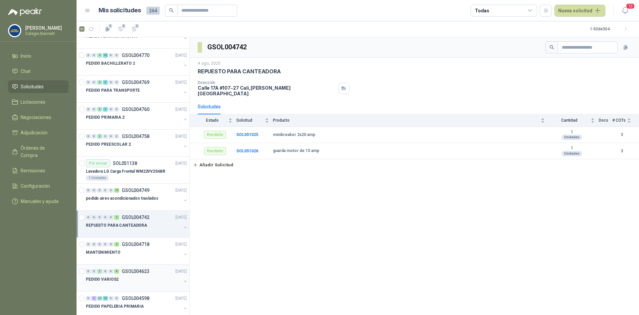
click at [139, 271] on p "GSOL004623" at bounding box center [136, 271] width 28 height 5
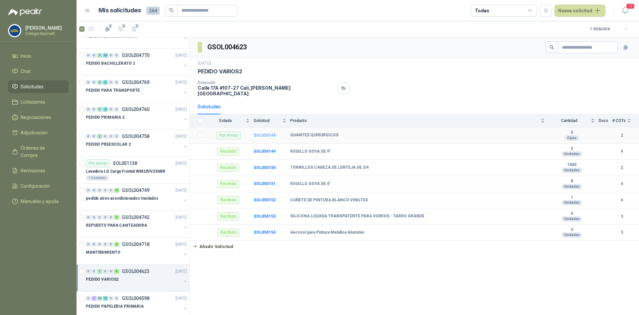
click at [261, 133] on b "SOL050148" at bounding box center [265, 135] width 22 height 5
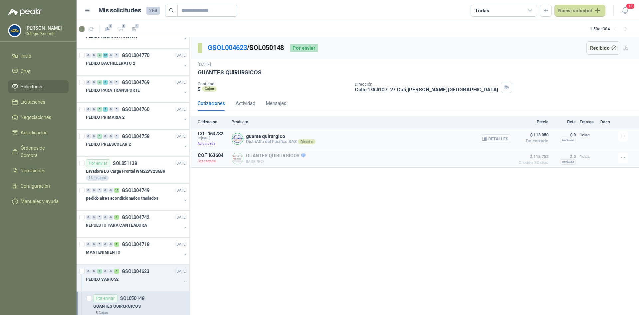
click at [503, 139] on button "Detalles" at bounding box center [495, 138] width 31 height 9
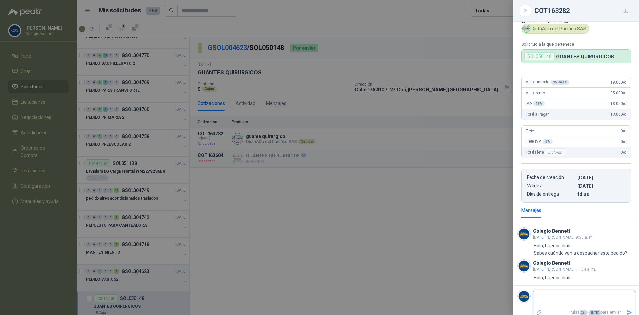
scroll to position [22, 0]
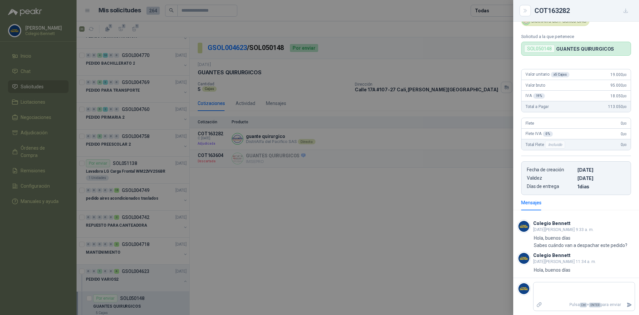
click at [295, 204] on div at bounding box center [319, 157] width 639 height 315
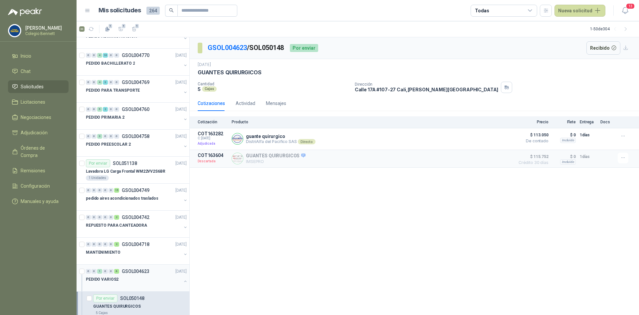
click at [145, 274] on div "0 0 1 0 0 6 GSOL004623 [DATE]" at bounding box center [137, 271] width 102 height 8
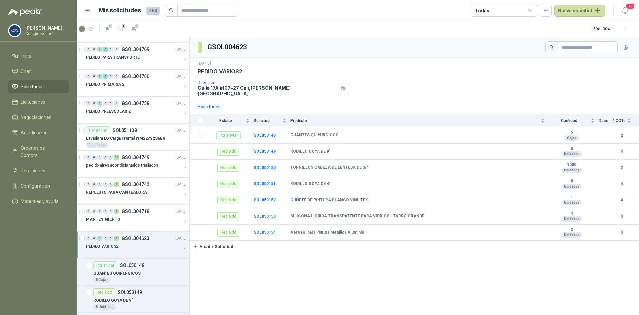
scroll to position [400, 0]
click at [183, 245] on button "button" at bounding box center [185, 247] width 5 height 5
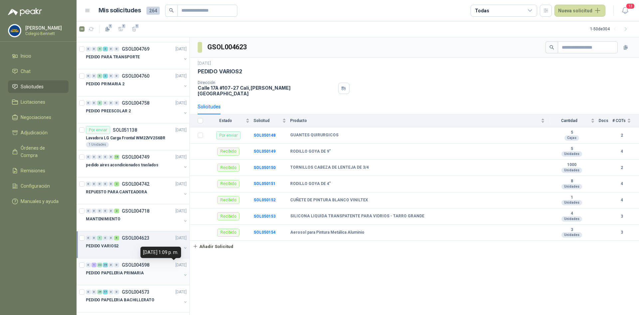
click at [176, 266] on p "[DATE]" at bounding box center [181, 265] width 11 height 6
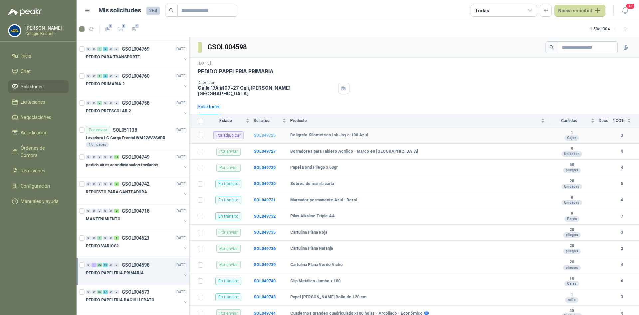
click at [261, 133] on b "SOL049725" at bounding box center [265, 135] width 22 height 5
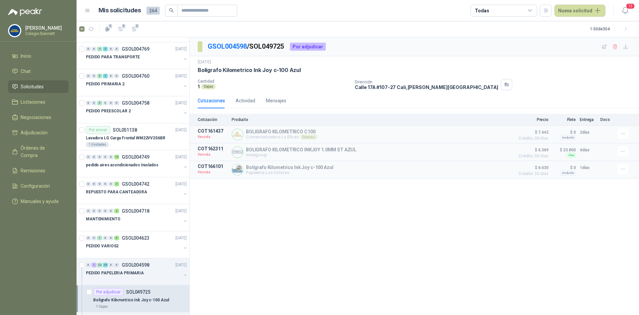
click at [273, 207] on div "GSOL004598 / SOL049725 Por adjudicar [DATE] Bolígrafo Kilometrico Ink Joy c-100…" at bounding box center [415, 175] width 450 height 277
click at [617, 46] on icon "button" at bounding box center [616, 47] width 6 height 6
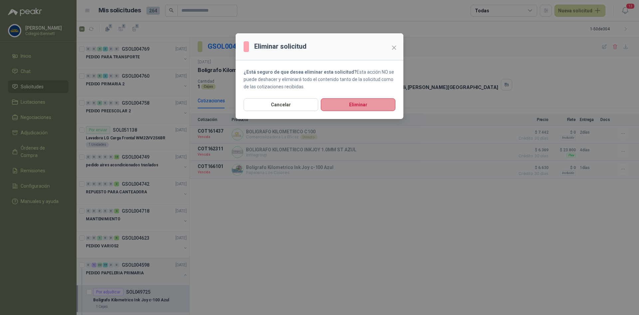
click at [349, 108] on button "Eliminar" at bounding box center [358, 104] width 75 height 13
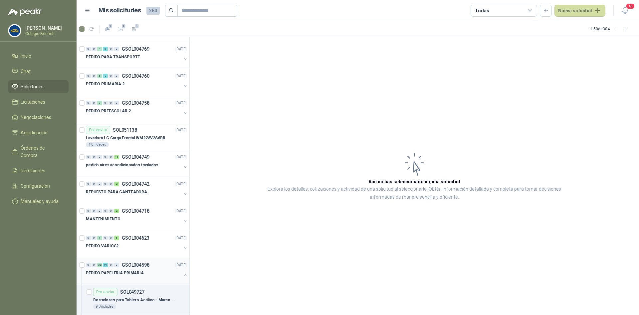
click at [183, 272] on div at bounding box center [185, 275] width 5 height 7
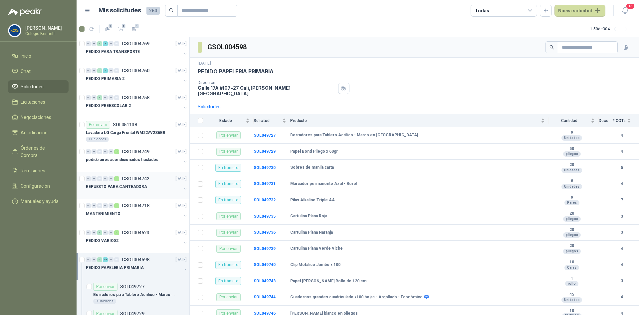
scroll to position [433, 0]
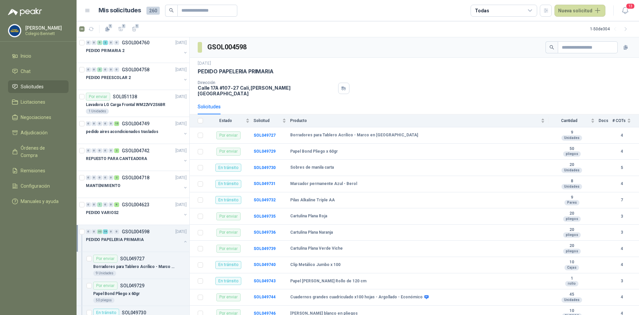
click at [183, 240] on button "button" at bounding box center [185, 241] width 5 height 5
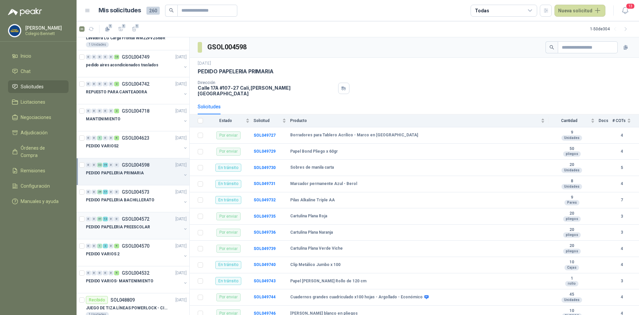
scroll to position [533, 0]
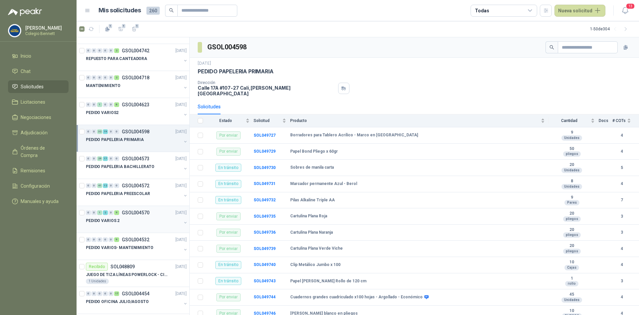
click at [150, 222] on div "PEDIDO VARIOS 2" at bounding box center [134, 220] width 96 height 8
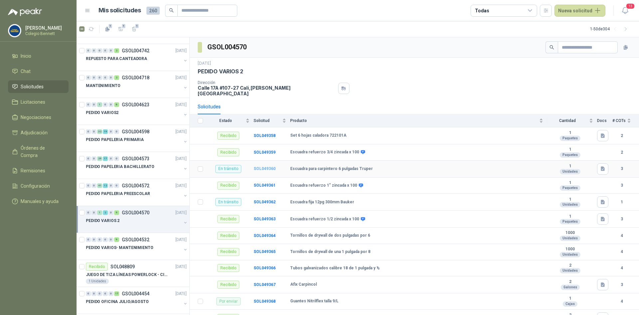
click at [266, 166] on b "SOL049360" at bounding box center [265, 168] width 22 height 5
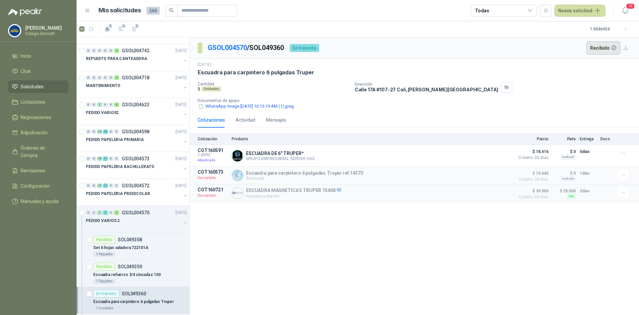
click at [598, 50] on button "Recibido" at bounding box center [604, 47] width 34 height 13
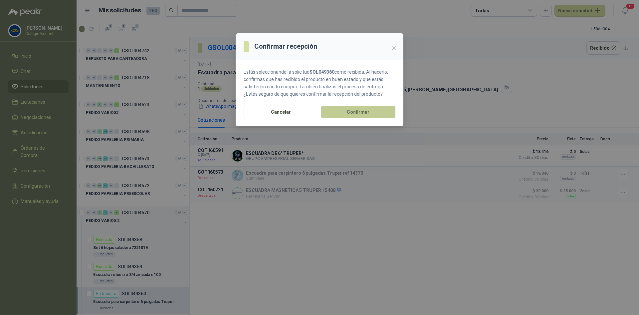
click at [379, 113] on button "Confirmar" at bounding box center [358, 112] width 75 height 13
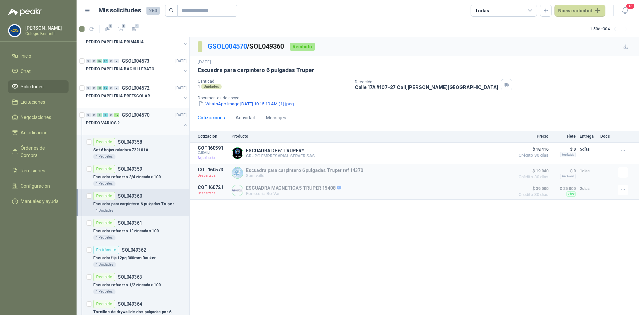
scroll to position [633, 0]
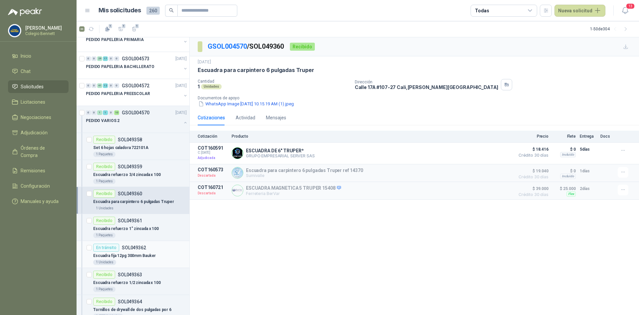
click at [140, 248] on p "SOL049362" at bounding box center [134, 247] width 24 height 5
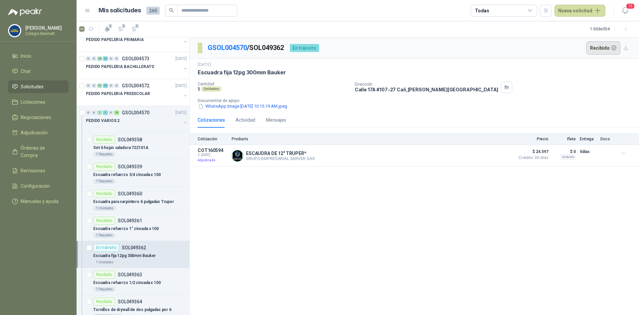
click at [601, 44] on button "Recibido" at bounding box center [604, 47] width 34 height 13
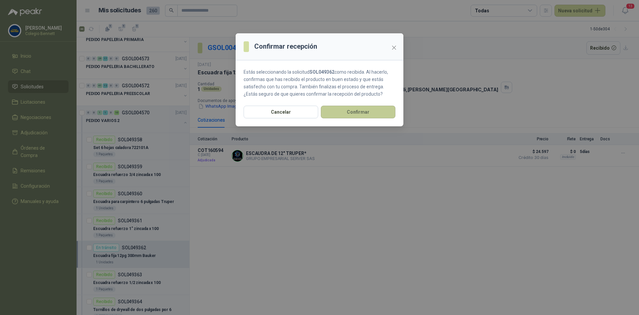
click at [363, 109] on button "Confirmar" at bounding box center [358, 112] width 75 height 13
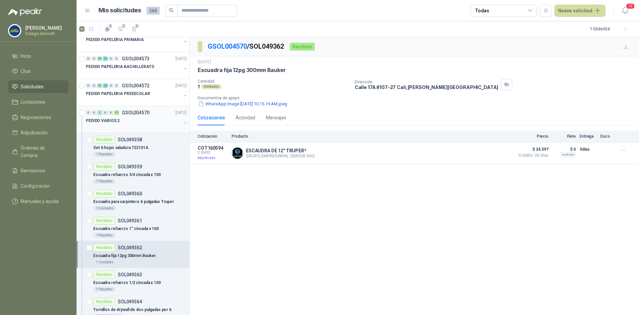
click at [183, 121] on button "button" at bounding box center [185, 122] width 5 height 5
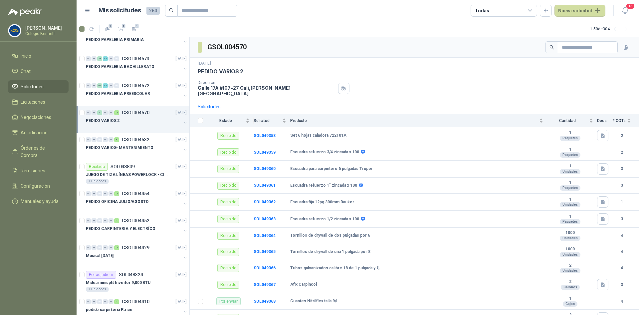
click at [183, 121] on button "button" at bounding box center [185, 122] width 5 height 5
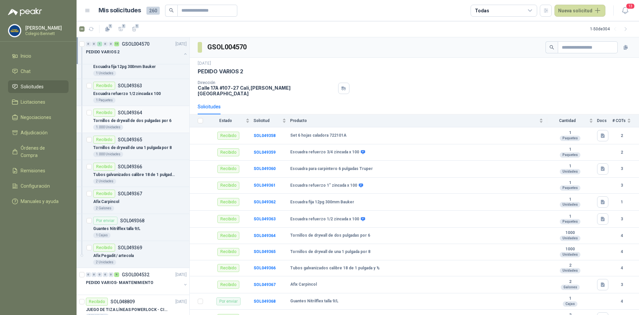
scroll to position [833, 0]
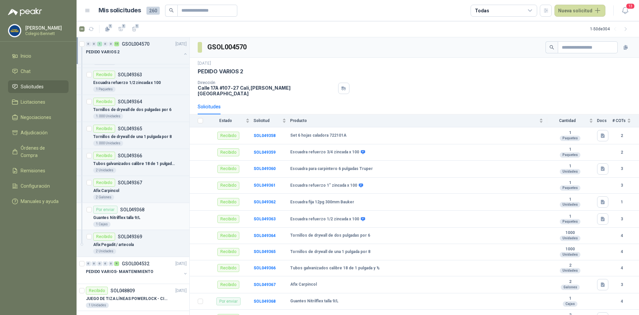
click at [134, 216] on p "Guantes Nitrilflex talla 9/L" at bounding box center [116, 217] width 47 height 6
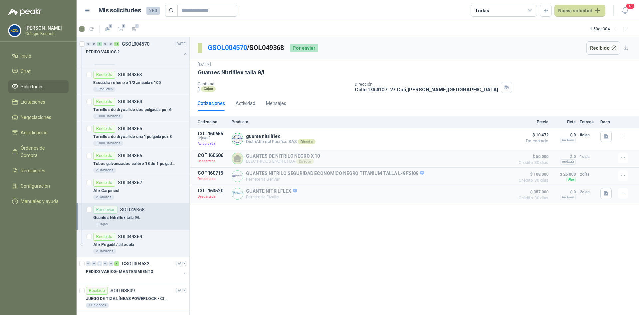
click at [316, 247] on div "GSOL004570 / SOL049368 Por enviar Recibido [DATE] Guantes Nitrilflex talla 9/L …" at bounding box center [415, 175] width 450 height 277
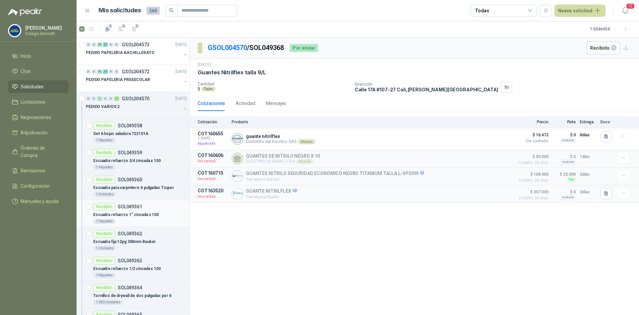
scroll to position [633, 0]
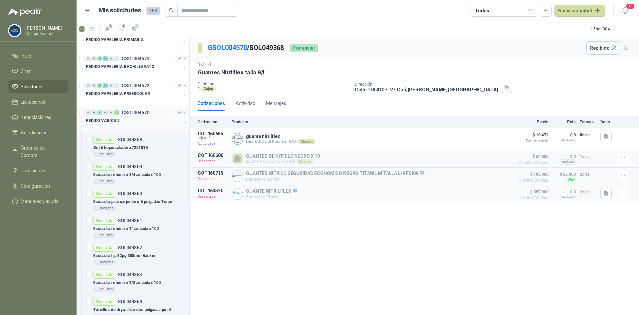
click at [183, 121] on button "button" at bounding box center [185, 122] width 5 height 5
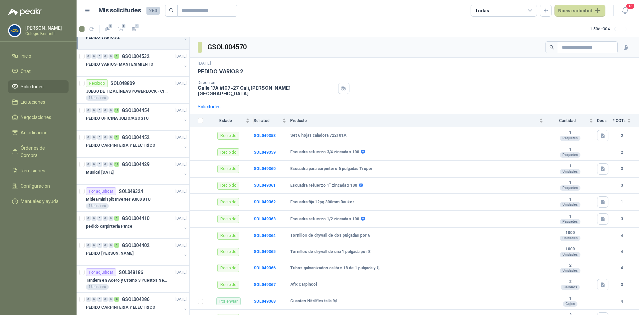
scroll to position [733, 0]
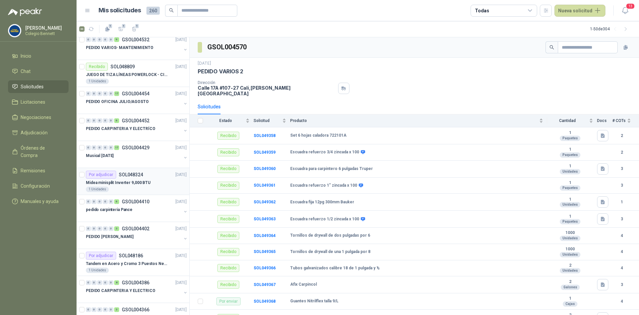
click at [128, 177] on div "Por adjudicar SOL048324" at bounding box center [114, 175] width 57 height 8
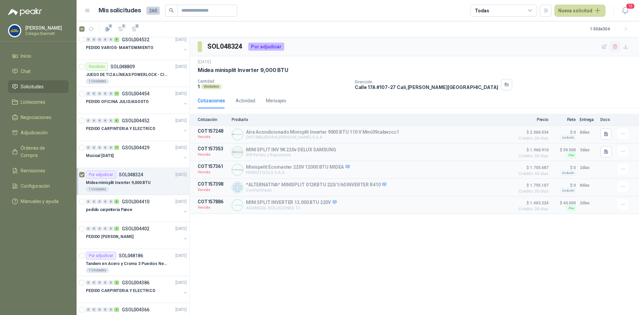
click at [617, 42] on button "button" at bounding box center [615, 46] width 11 height 11
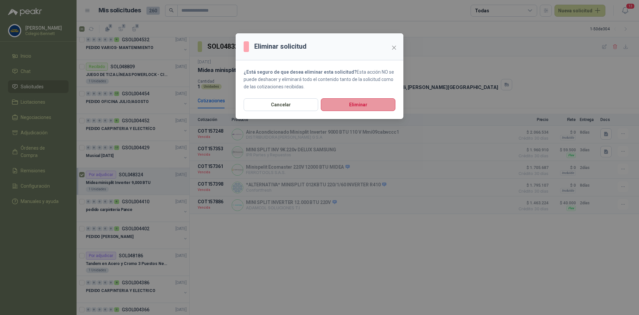
click at [365, 103] on button "Eliminar" at bounding box center [358, 104] width 75 height 13
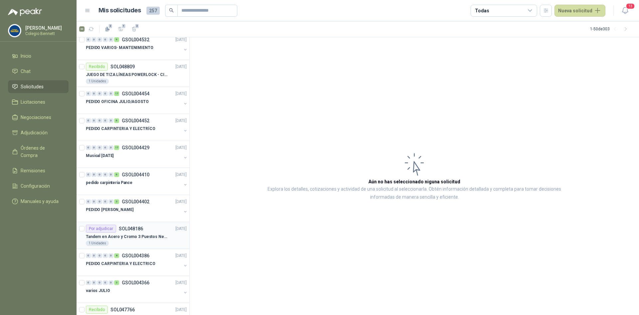
click at [142, 235] on p "Tandem en Acero y Cromo 3 Puestos Negro" at bounding box center [127, 236] width 83 height 6
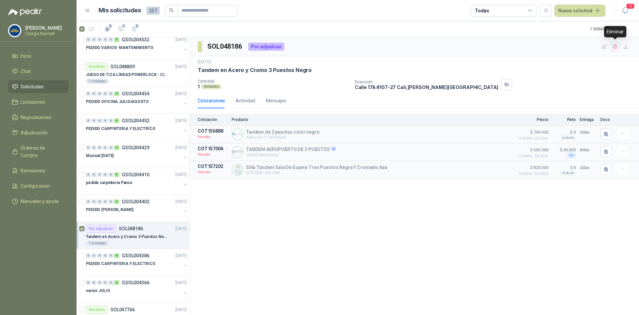
click at [615, 43] on button "button" at bounding box center [615, 46] width 11 height 11
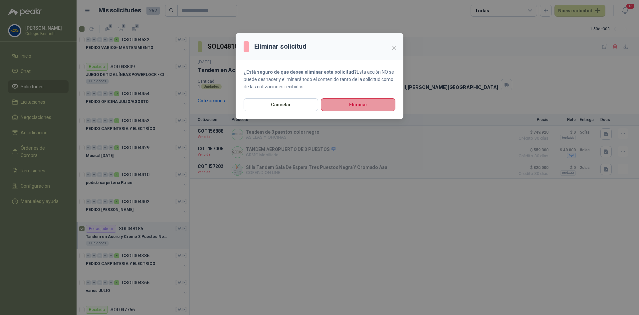
click at [388, 102] on button "Eliminar" at bounding box center [358, 104] width 75 height 13
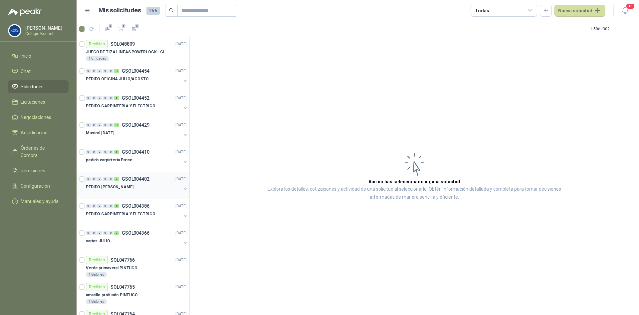
scroll to position [766, 0]
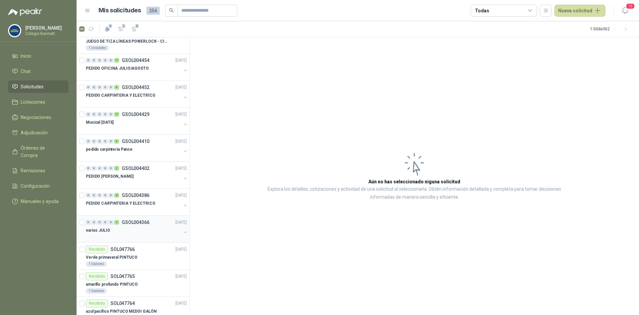
click at [183, 231] on button "button" at bounding box center [185, 231] width 5 height 5
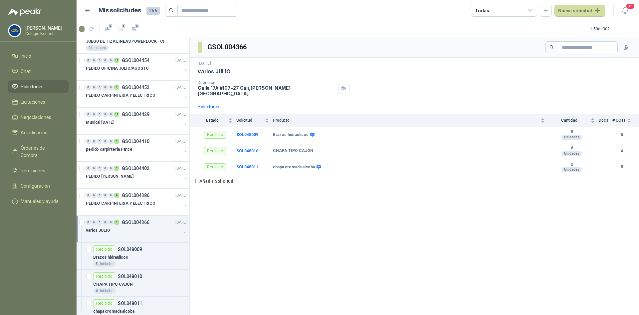
click at [176, 230] on div "varios JULIO" at bounding box center [134, 230] width 96 height 8
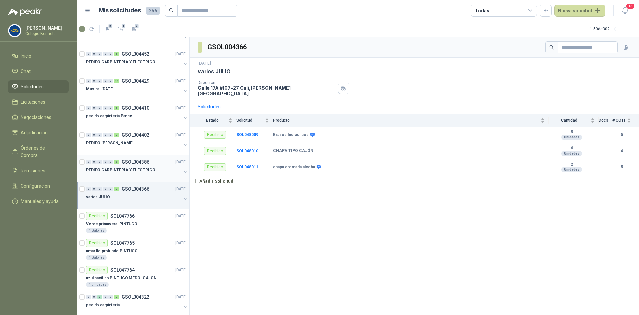
scroll to position [833, 0]
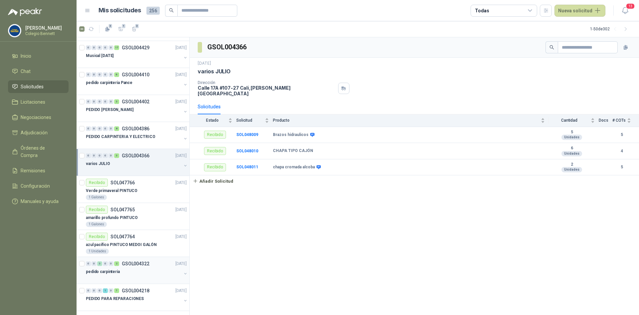
click at [137, 268] on div "pedido carpinteria" at bounding box center [134, 271] width 96 height 8
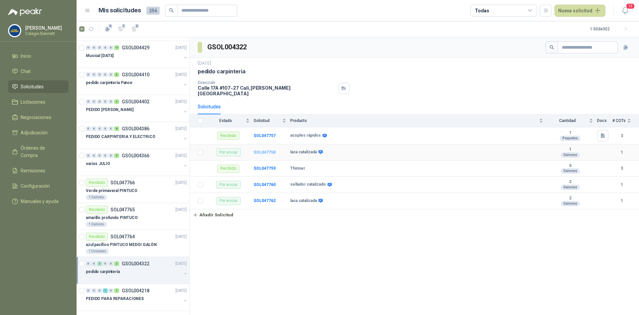
click at [262, 150] on b "SOL047758" at bounding box center [265, 152] width 22 height 5
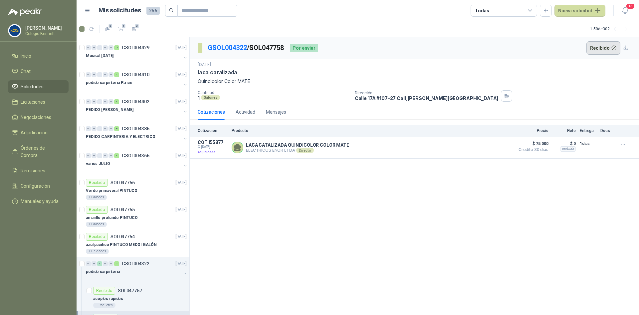
click at [612, 45] on button "Recibido" at bounding box center [604, 47] width 34 height 13
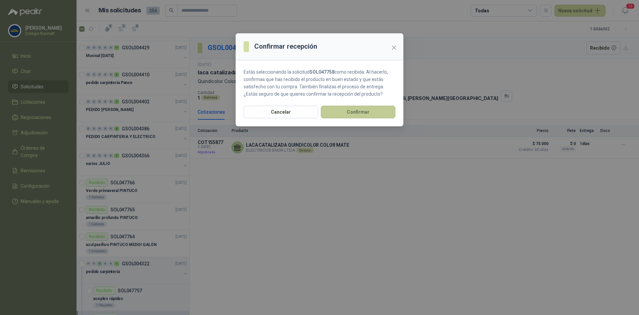
click at [368, 112] on button "Confirmar" at bounding box center [358, 112] width 75 height 13
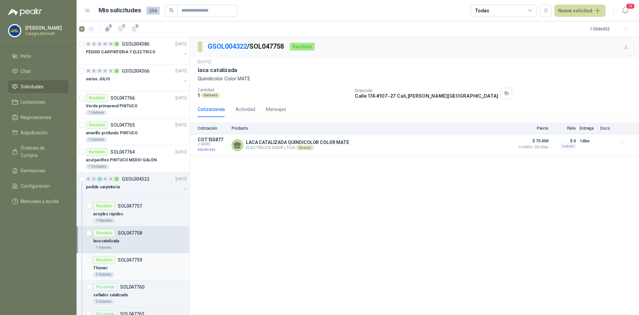
scroll to position [932, 0]
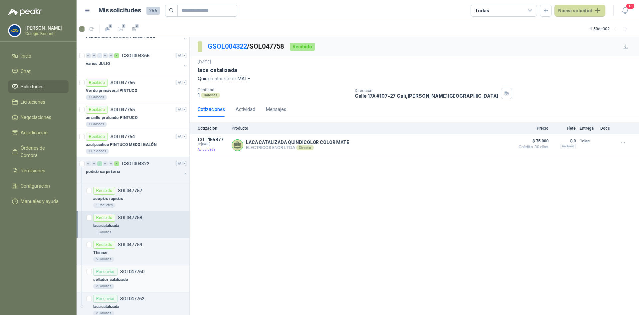
click at [156, 270] on div "Por enviar SOL047760" at bounding box center [140, 271] width 94 height 8
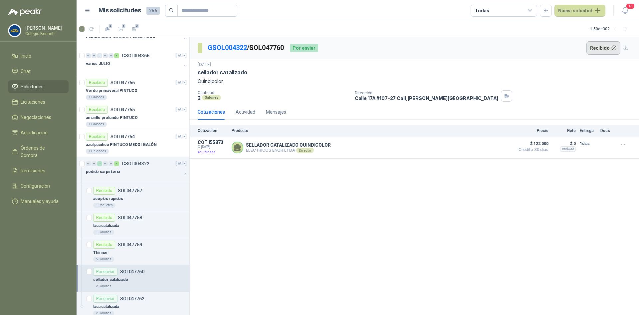
click at [605, 44] on button "Recibido" at bounding box center [604, 47] width 34 height 13
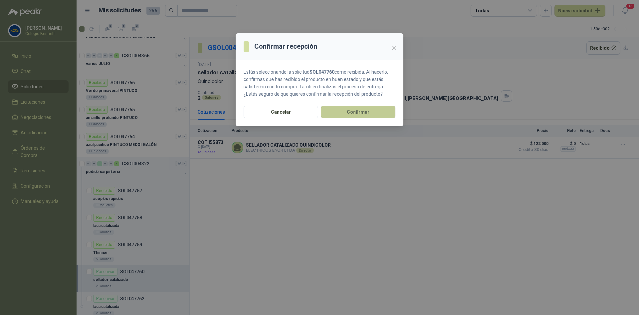
click at [359, 114] on button "Confirmar" at bounding box center [358, 112] width 75 height 13
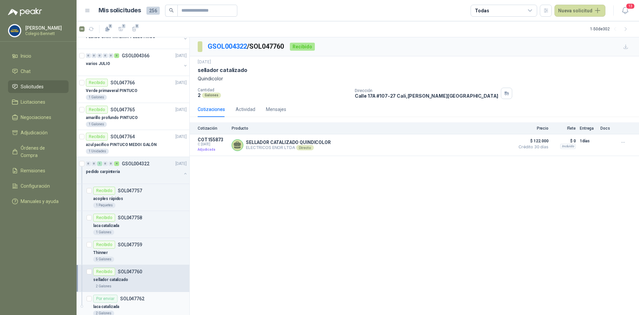
click at [142, 299] on p "SOL047762" at bounding box center [132, 298] width 24 height 5
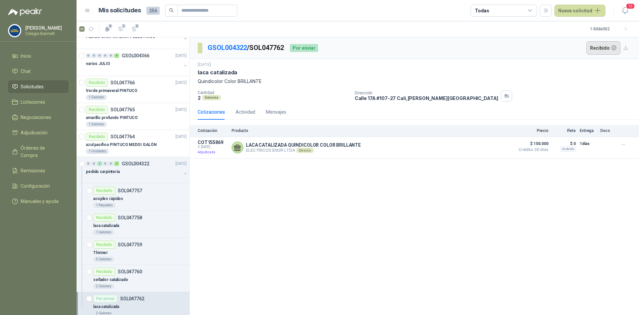
click at [600, 45] on button "Recibido" at bounding box center [604, 47] width 34 height 13
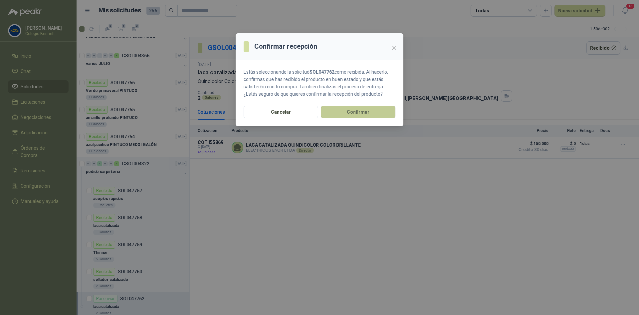
click at [353, 109] on button "Confirmar" at bounding box center [358, 112] width 75 height 13
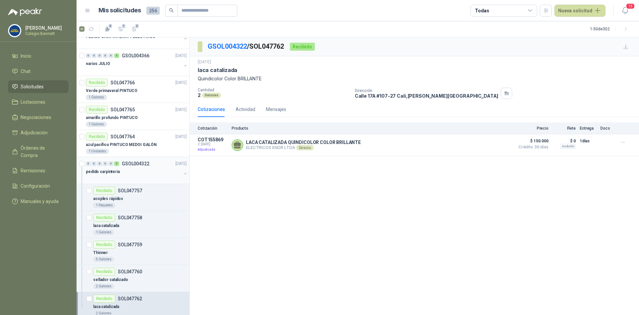
click at [183, 172] on button "button" at bounding box center [185, 173] width 5 height 5
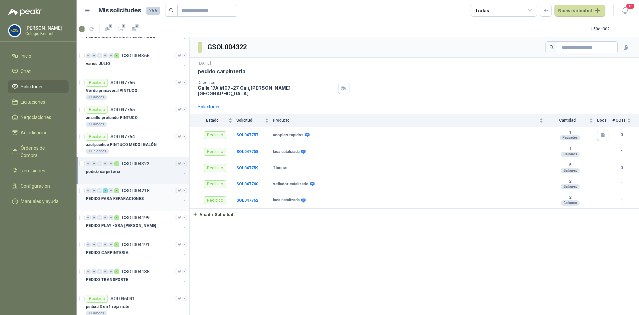
click at [152, 199] on div "PEDIDO PARA REPARACIONES" at bounding box center [134, 198] width 96 height 8
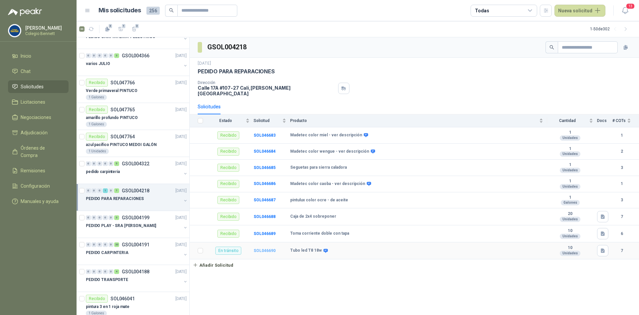
click at [261, 248] on b "SOL046690" at bounding box center [265, 250] width 22 height 5
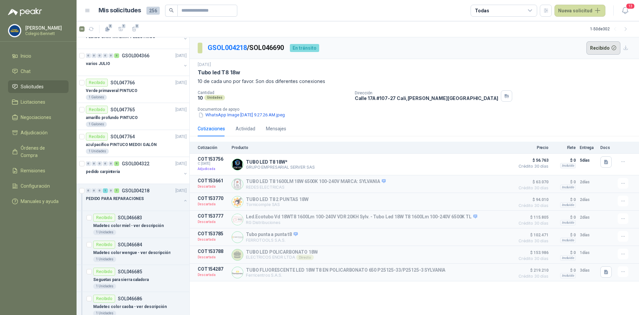
click at [596, 45] on button "Recibido" at bounding box center [604, 47] width 34 height 13
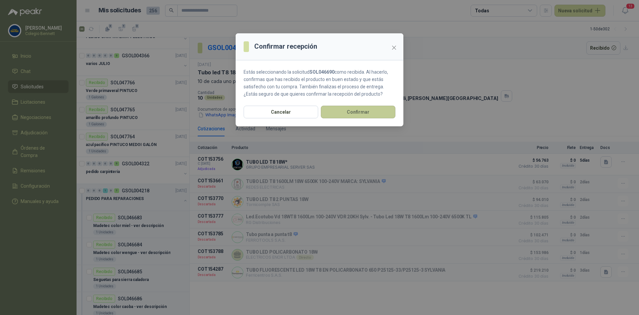
click at [384, 112] on button "Confirmar" at bounding box center [358, 112] width 75 height 13
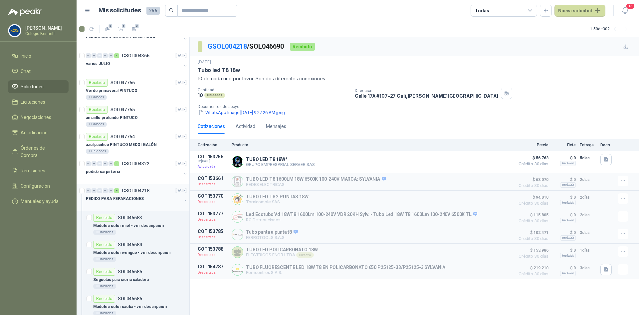
click at [178, 197] on div "PEDIDO PARA REPARACIONES" at bounding box center [137, 200] width 102 height 13
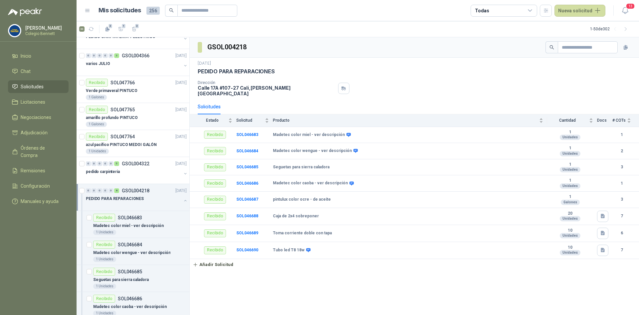
click at [183, 201] on button "button" at bounding box center [185, 200] width 5 height 5
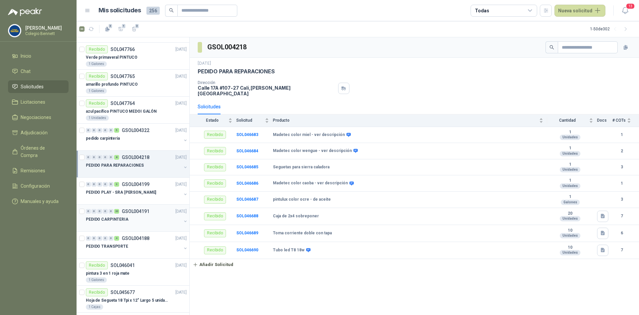
scroll to position [999, 0]
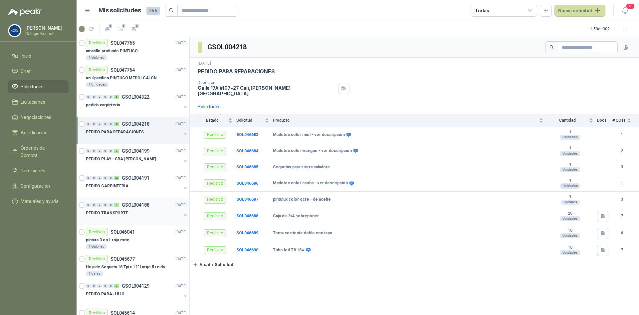
click at [183, 214] on button "button" at bounding box center [185, 214] width 5 height 5
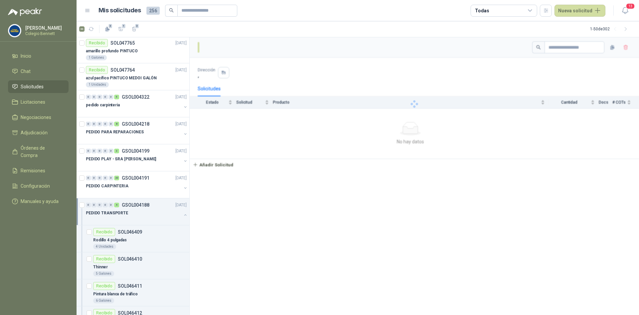
click at [183, 214] on button "button" at bounding box center [185, 214] width 5 height 5
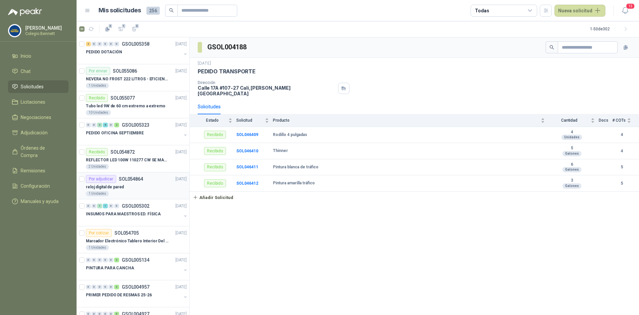
click at [137, 184] on div "reloj digital de pared" at bounding box center [136, 187] width 101 height 8
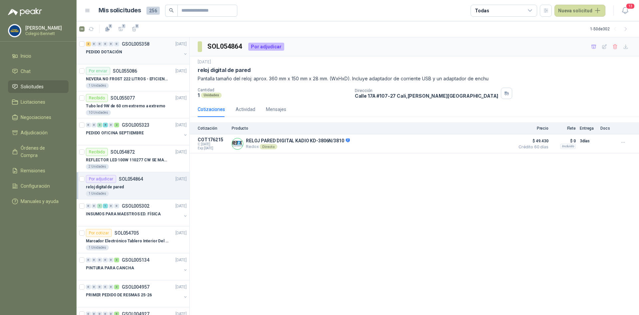
click at [133, 53] on div "PEDIDO DOTACIÓN" at bounding box center [134, 52] width 96 height 8
